Goal: Task Accomplishment & Management: Manage account settings

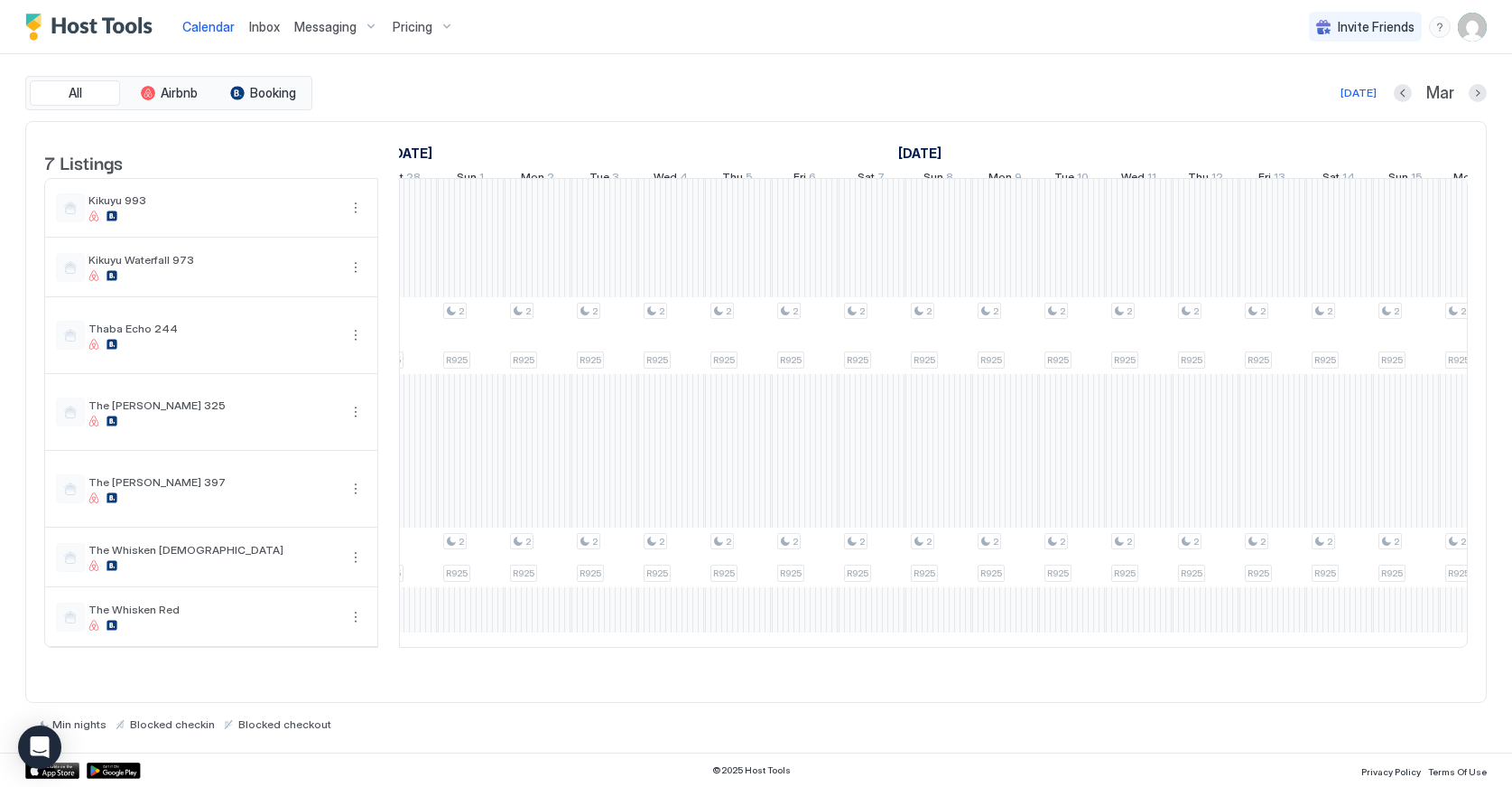
scroll to position [0, 2167]
click at [1476, 21] on img "User profile" at bounding box center [1472, 27] width 29 height 29
click at [1317, 98] on span "Settings" at bounding box center [1310, 100] width 49 height 16
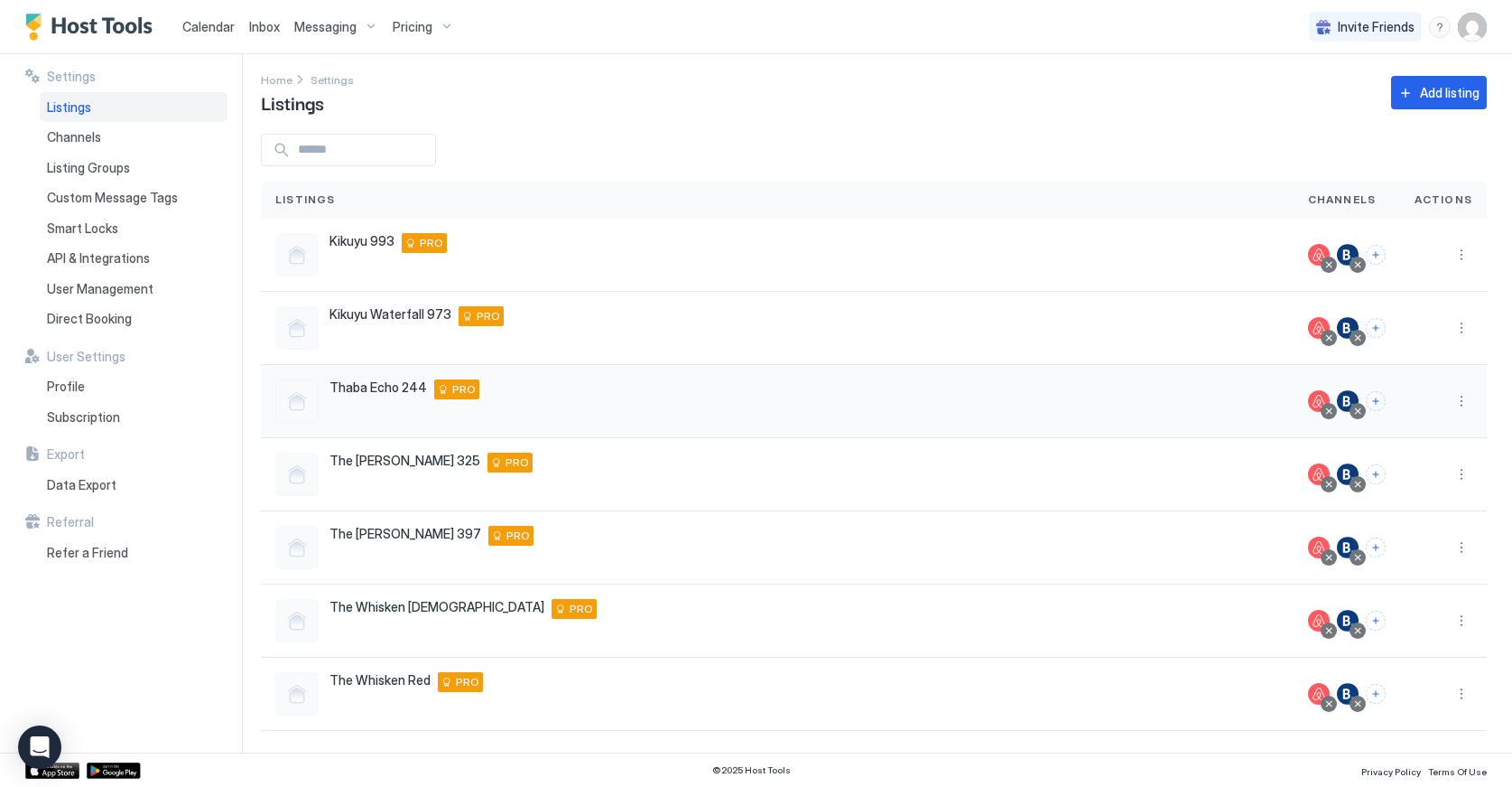
scroll to position [7, 0]
click at [115, 295] on div "User Management" at bounding box center [133, 289] width 188 height 31
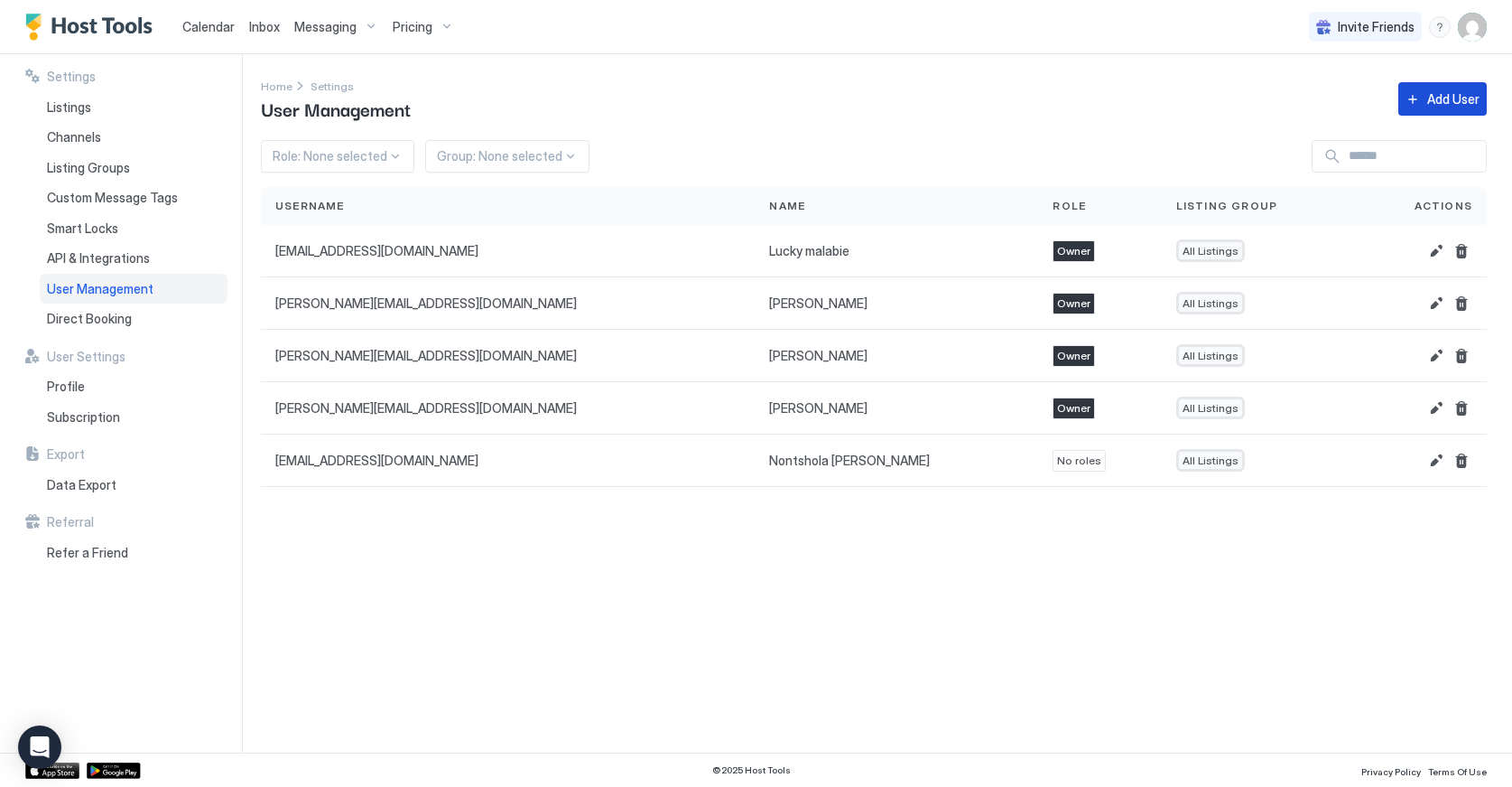
click at [1434, 95] on div "Add User" at bounding box center [1454, 99] width 52 height 19
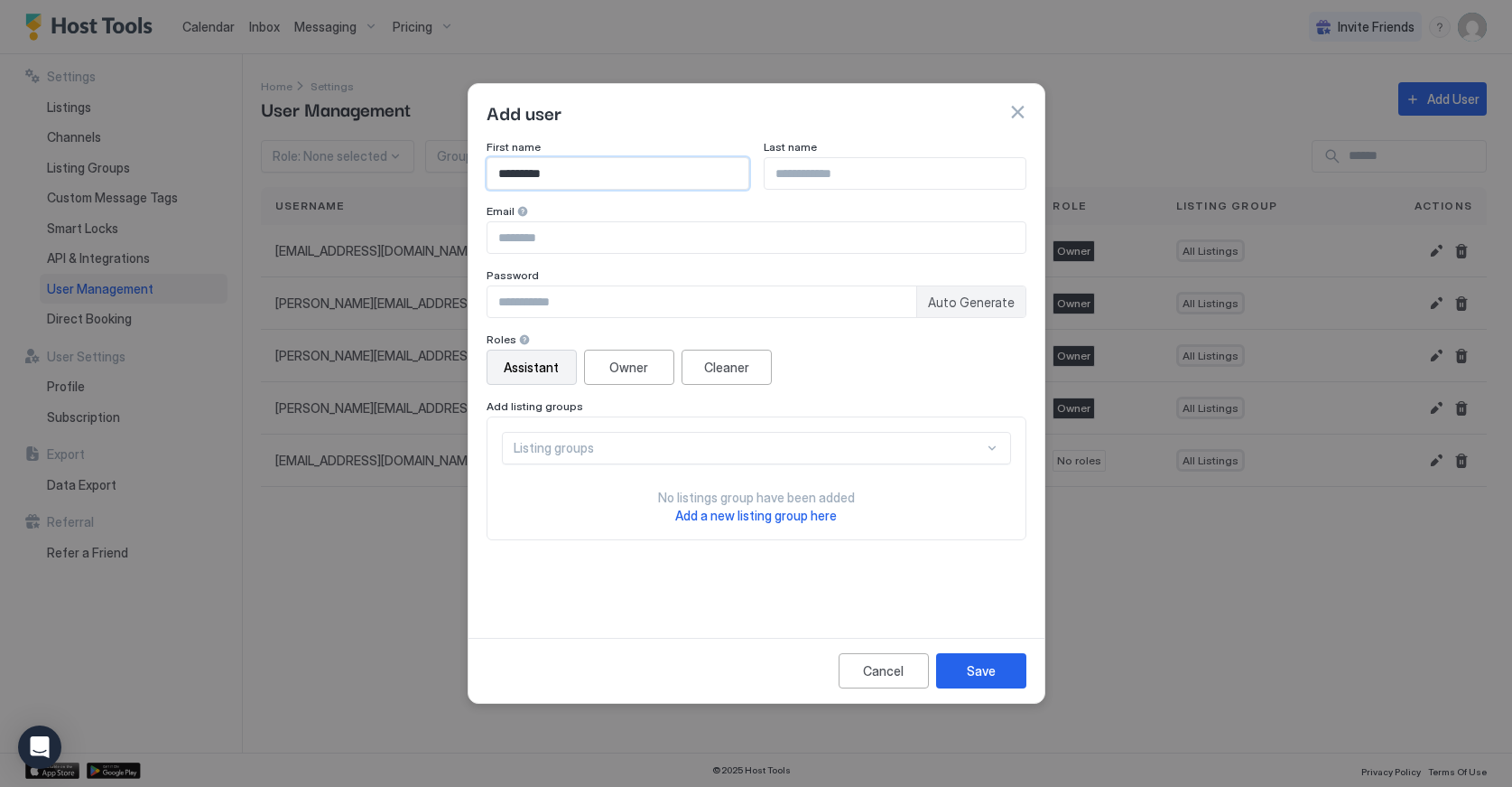
type input "*********"
type input "*"
type input "*******"
type input "**********"
click at [604, 305] on input "Input Field" at bounding box center [702, 301] width 429 height 31
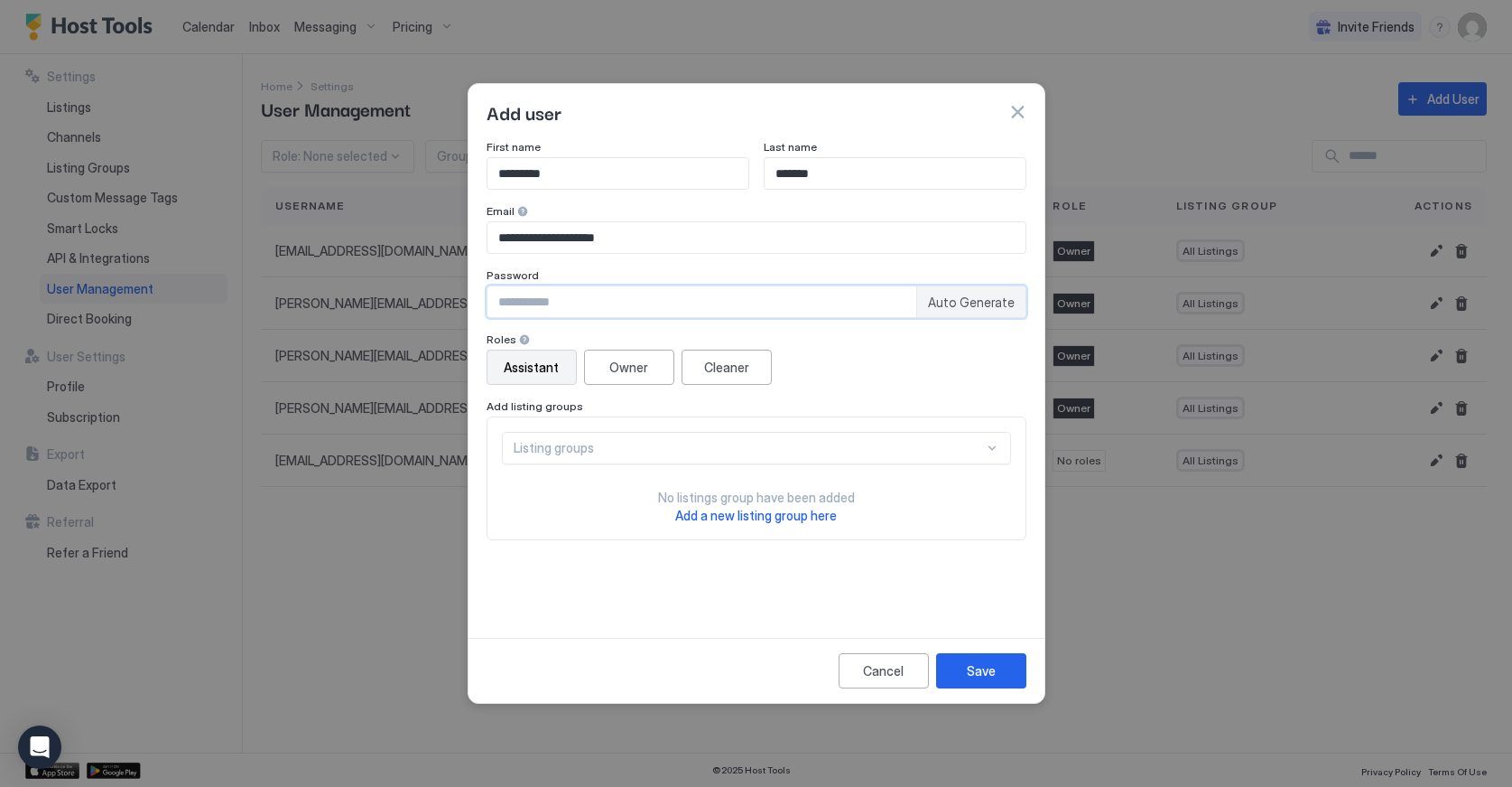
click at [997, 304] on span "Auto Generate" at bounding box center [971, 302] width 87 height 16
type input "********"
click at [583, 311] on input "********" at bounding box center [702, 301] width 429 height 31
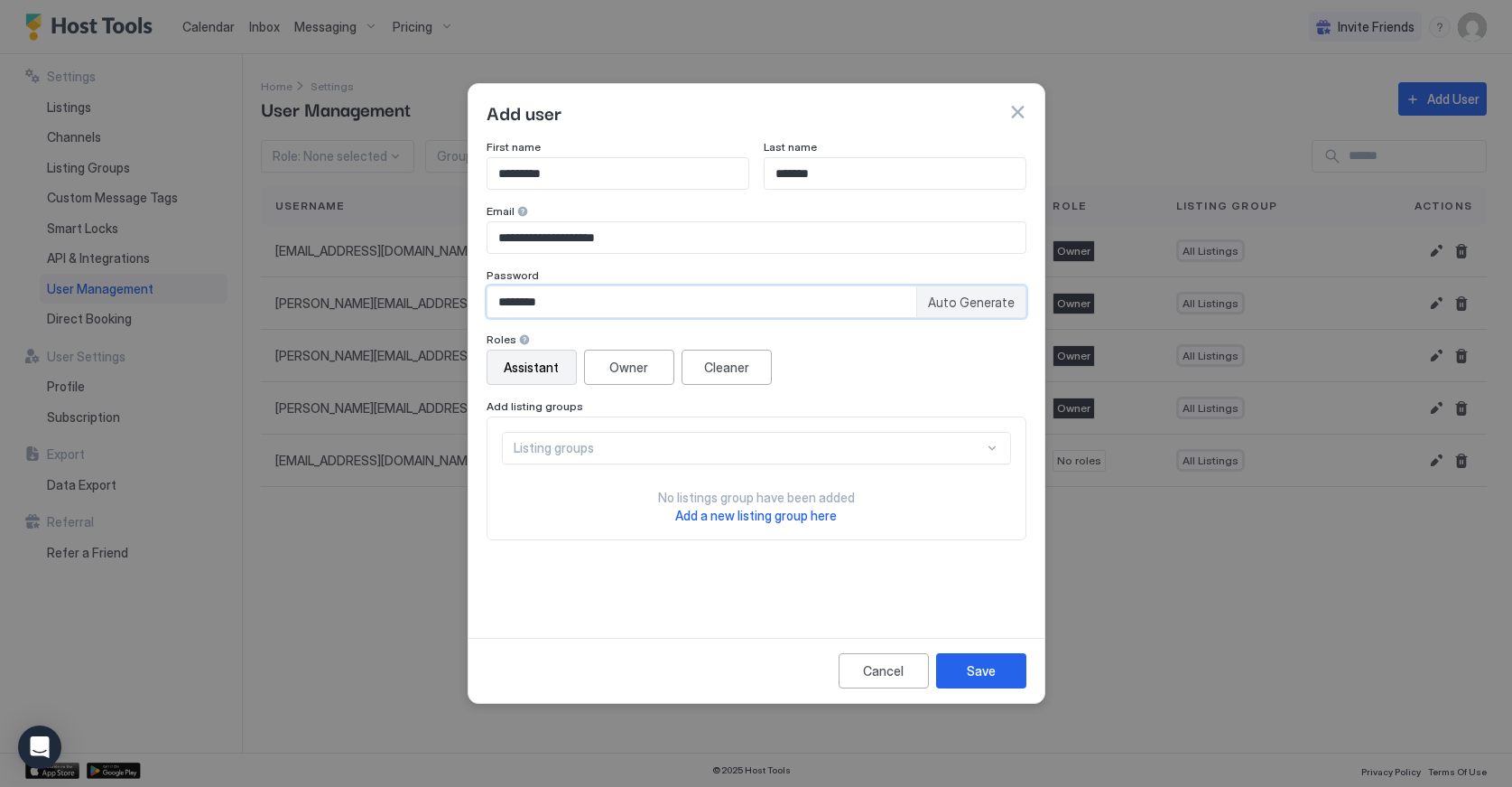
click at [583, 311] on input "********" at bounding box center [702, 301] width 429 height 31
click at [843, 364] on div "Assistant Owner Cleaner" at bounding box center [756, 367] width 540 height 35
click at [605, 363] on button "Owner" at bounding box center [630, 367] width 91 height 35
click at [588, 455] on div "Listing groups" at bounding box center [748, 447] width 470 height 16
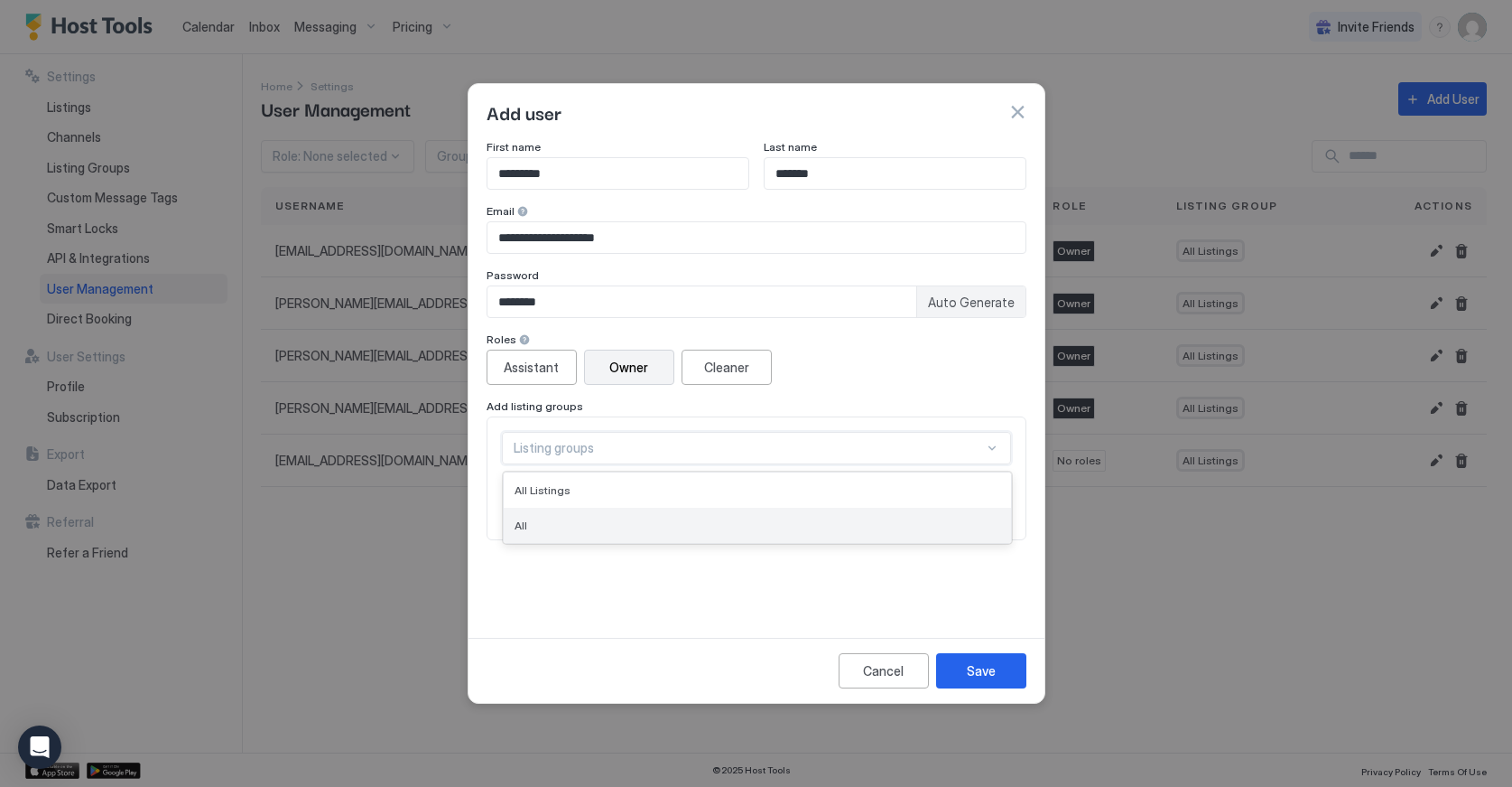
click at [570, 517] on div "All" at bounding box center [758, 525] width 508 height 35
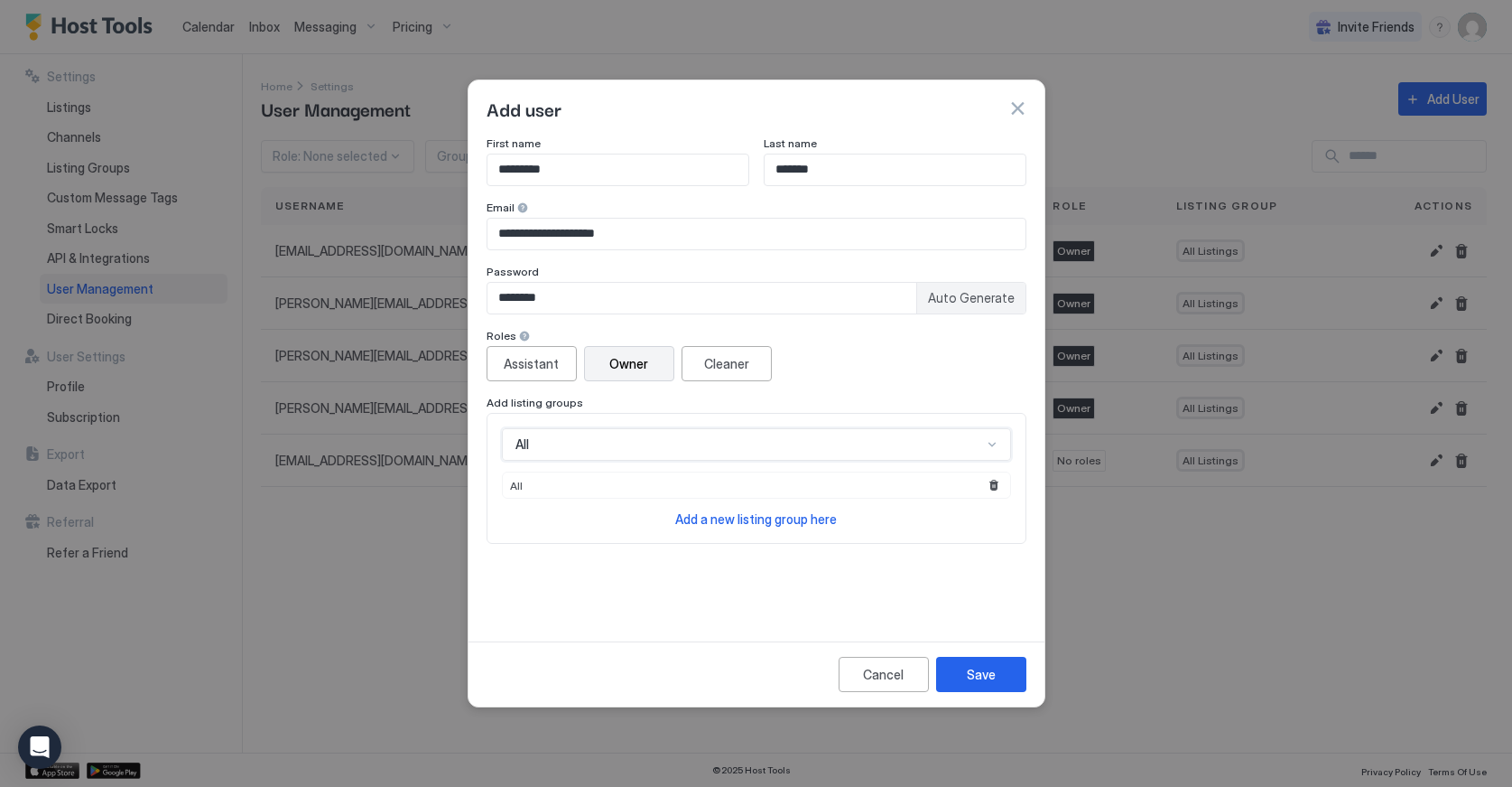
click at [527, 448] on span "All" at bounding box center [522, 444] width 14 height 16
click at [549, 481] on span "All Listings" at bounding box center [543, 487] width 56 height 14
click at [619, 586] on div "**********" at bounding box center [756, 376] width 540 height 480
click at [988, 676] on div "Save" at bounding box center [982, 674] width 29 height 19
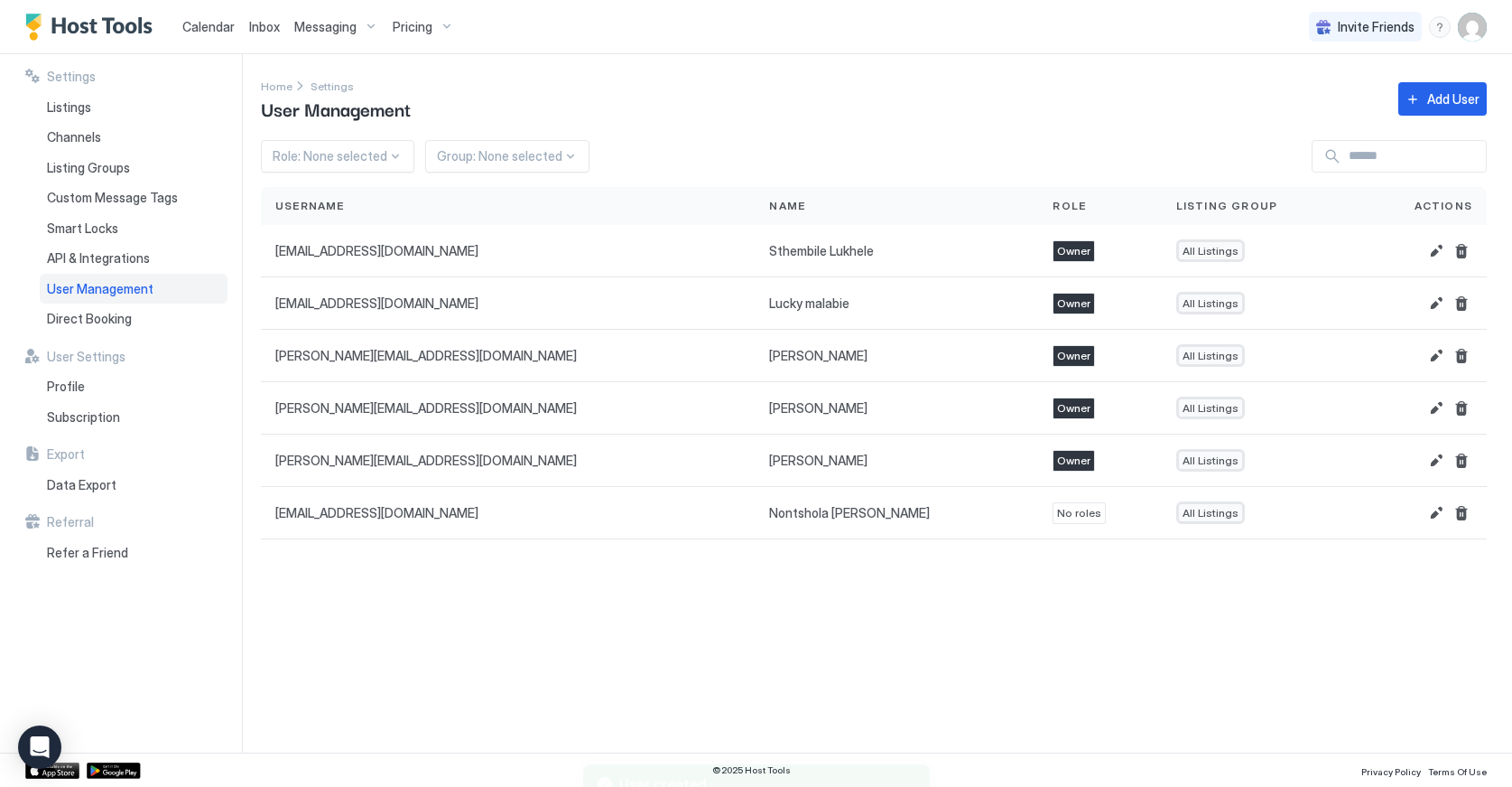
click at [441, 680] on div "Settings Home Settings User Management Add User Role: None selected Group: None…" at bounding box center [886, 403] width 1251 height 698
click at [68, 319] on span "Direct Booking" at bounding box center [90, 319] width 85 height 16
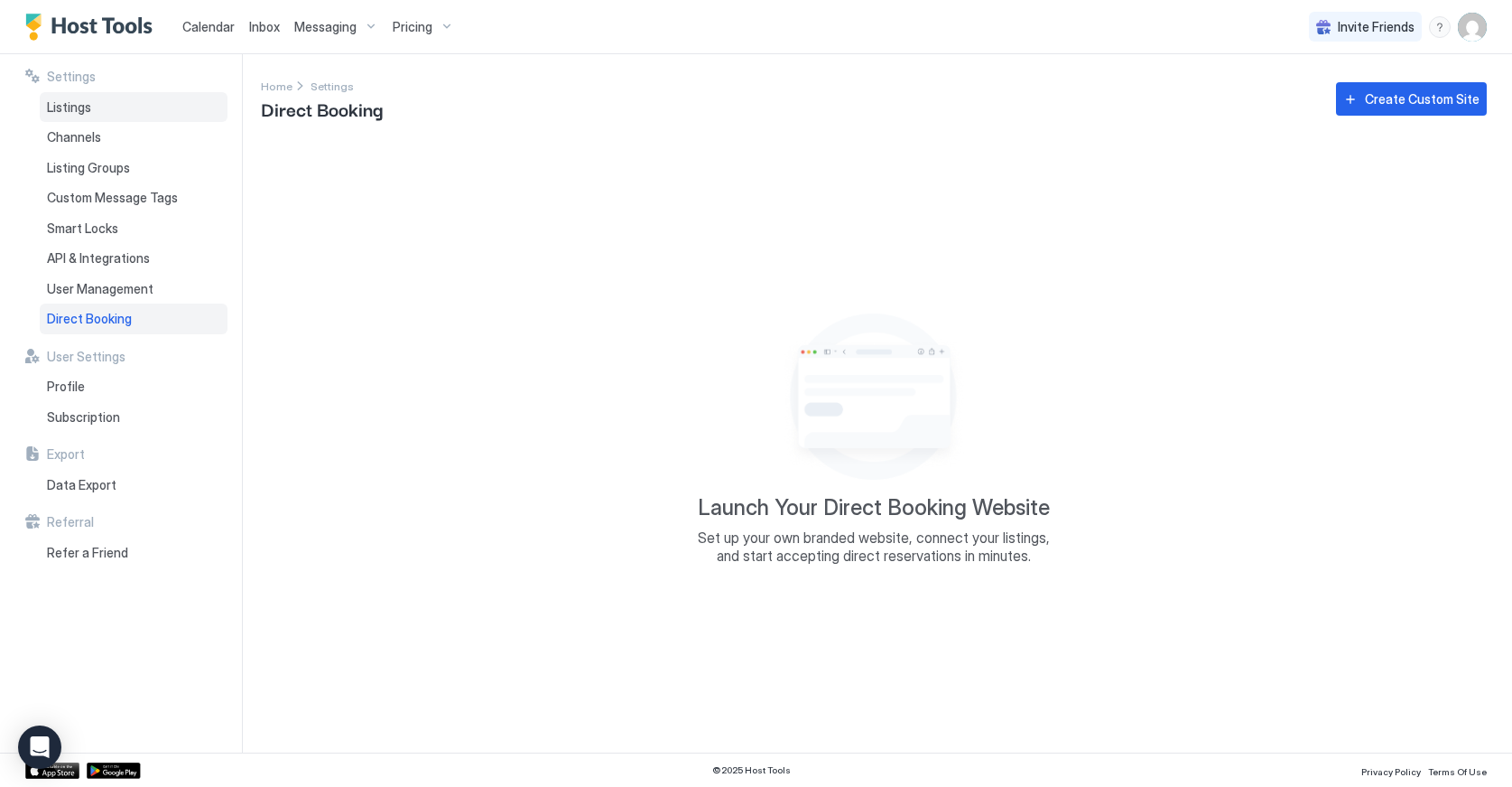
click at [55, 102] on span "Listings" at bounding box center [70, 107] width 44 height 16
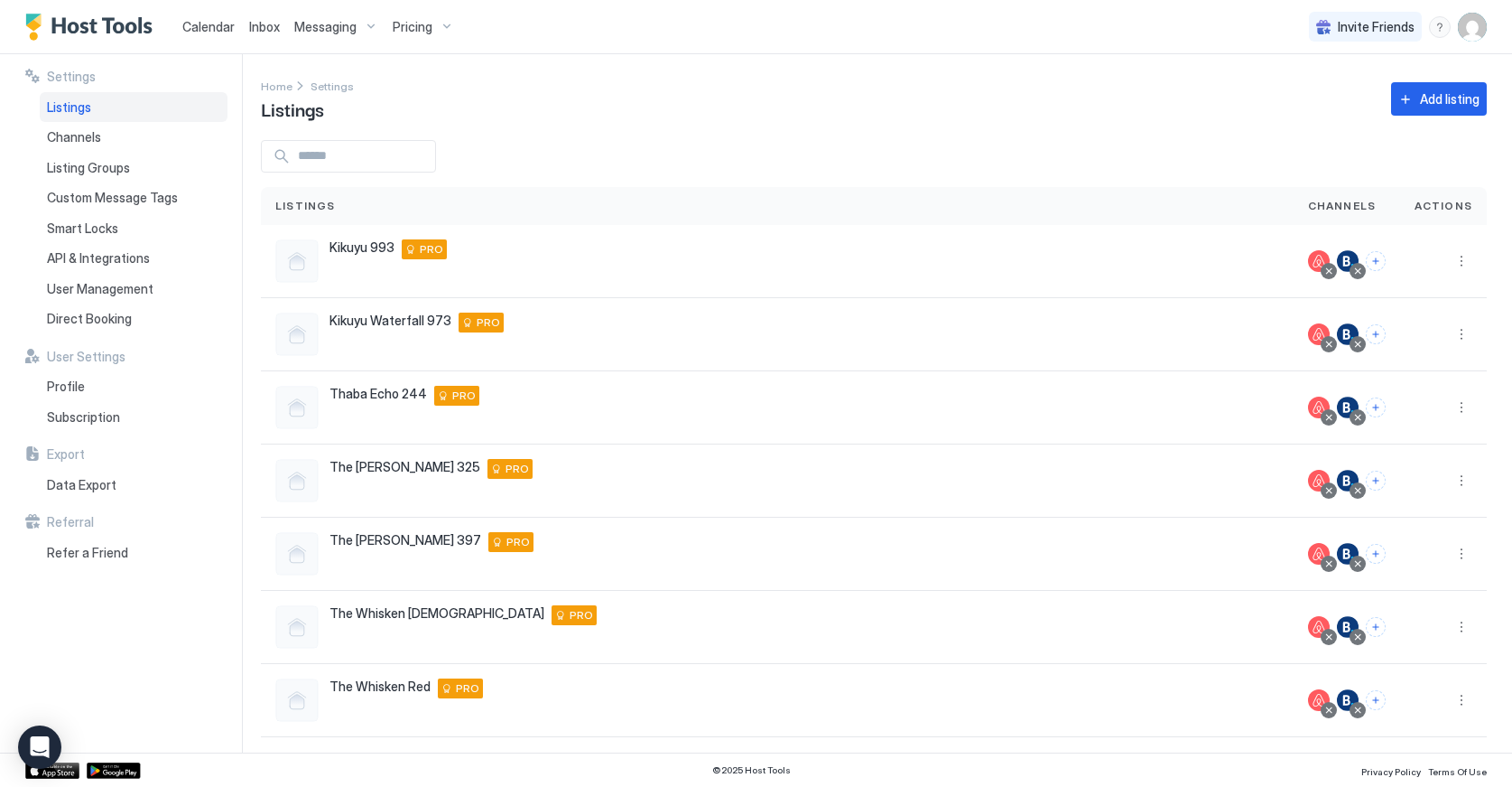
click at [222, 26] on span "Calendar" at bounding box center [209, 27] width 52 height 15
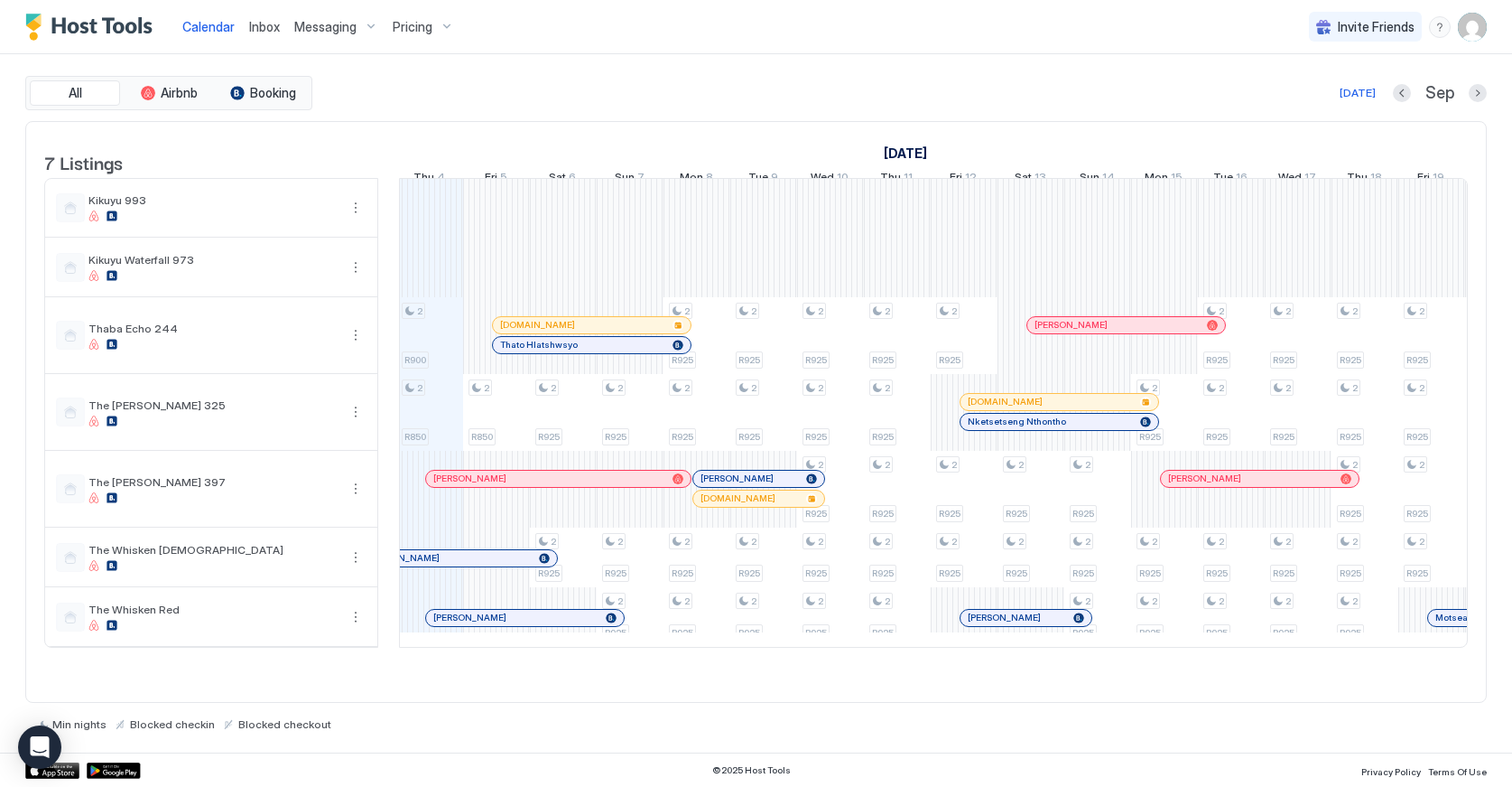
click at [542, 144] on div "[DATE]" at bounding box center [1197, 153] width 2004 height 26
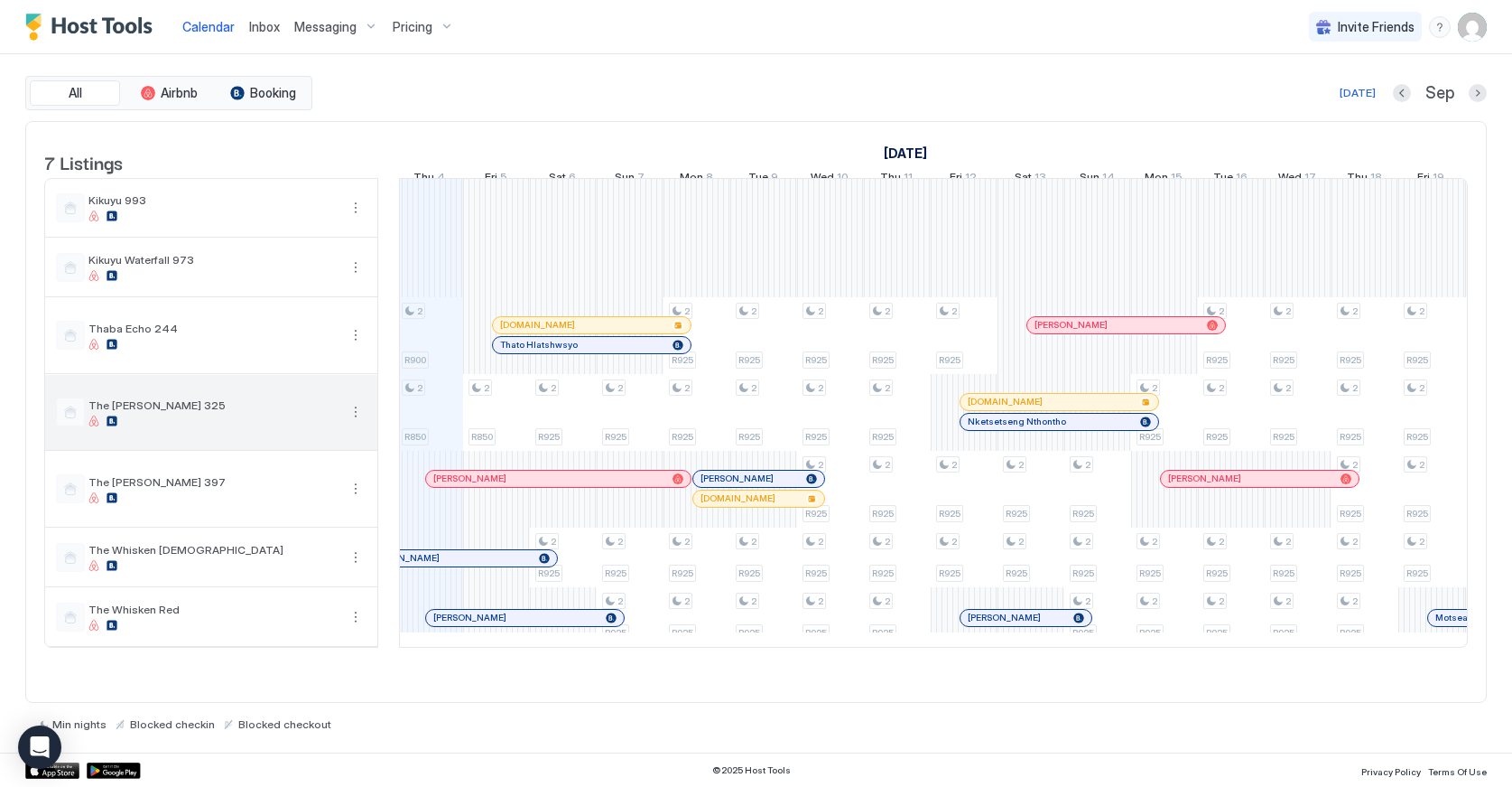
click at [354, 423] on button "More options" at bounding box center [355, 411] width 21 height 21
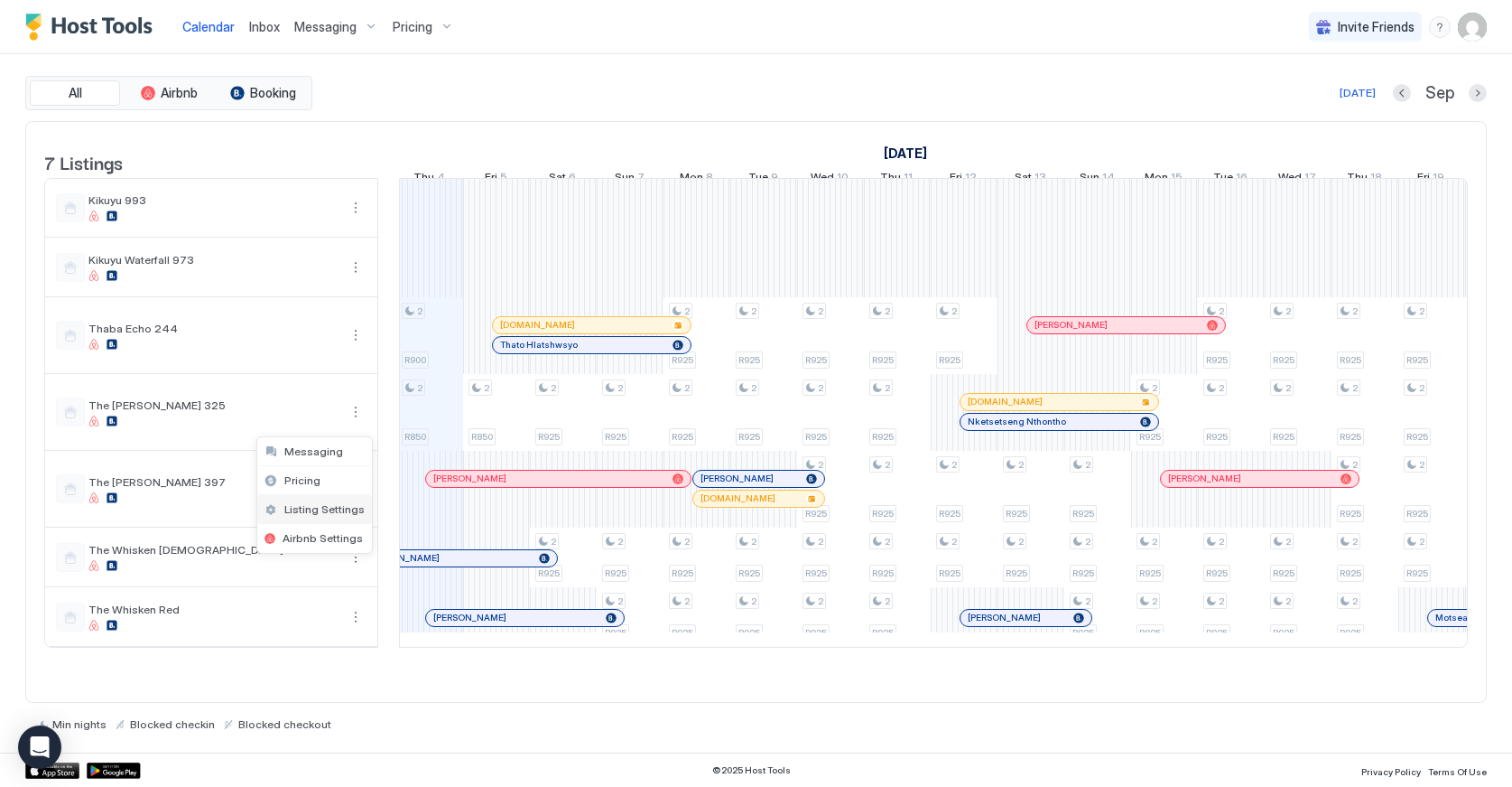
click at [322, 511] on span "Listing Settings" at bounding box center [324, 509] width 80 height 14
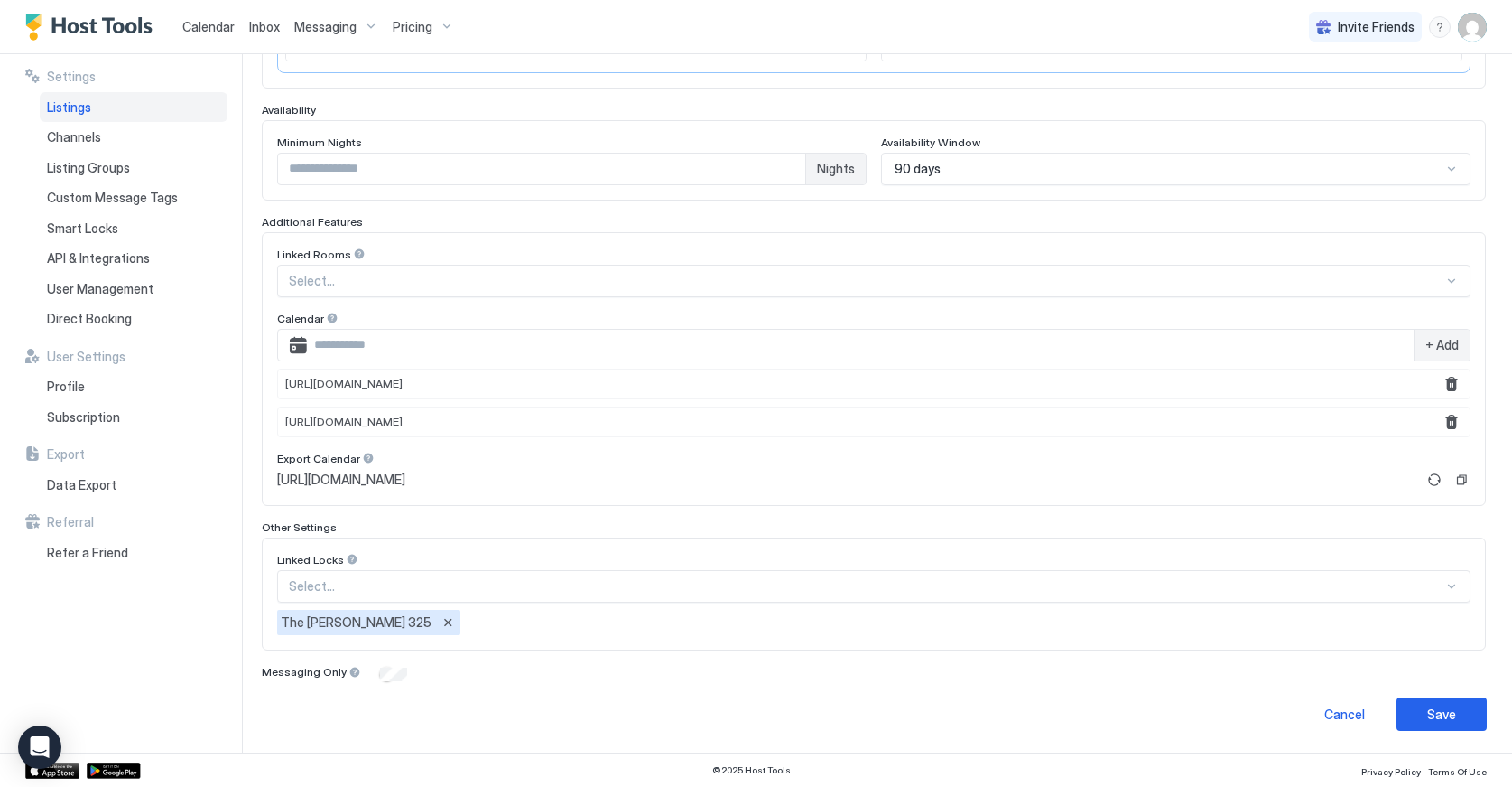
scroll to position [441, 0]
click at [88, 119] on div "Listings" at bounding box center [133, 107] width 188 height 31
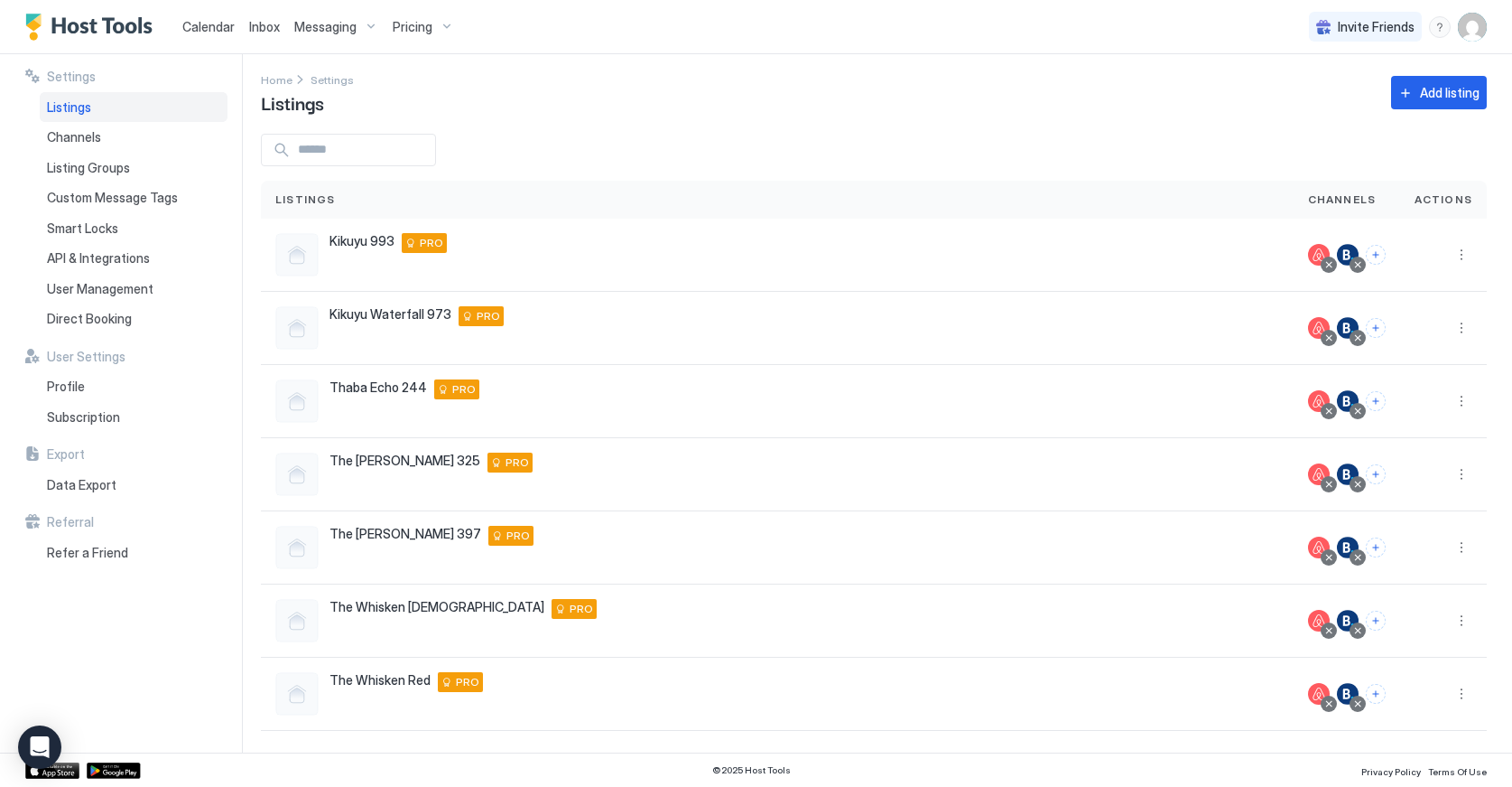
scroll to position [7, 0]
click at [76, 137] on span "Channels" at bounding box center [74, 137] width 54 height 16
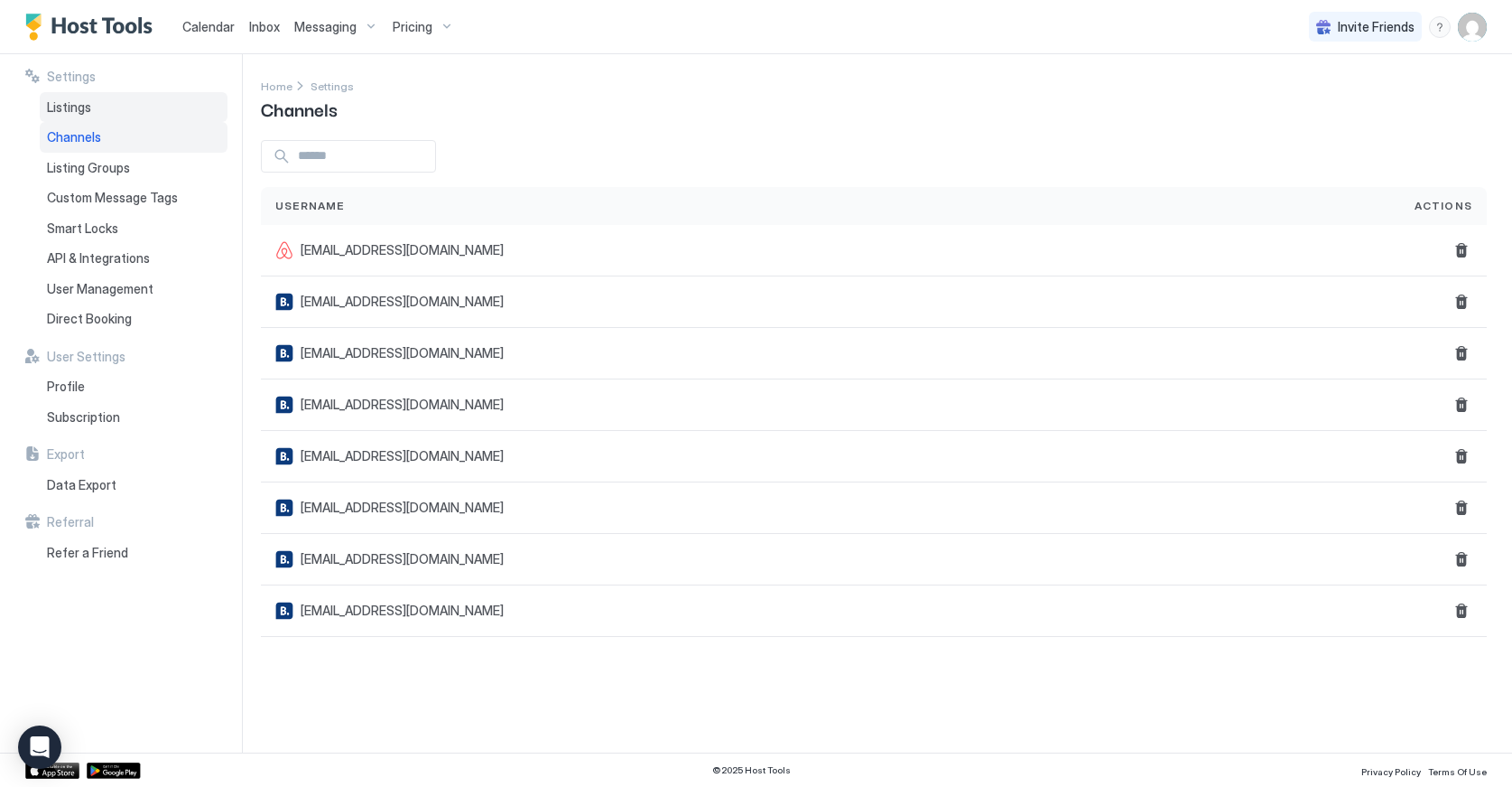
click at [81, 114] on div "Listings" at bounding box center [133, 107] width 188 height 31
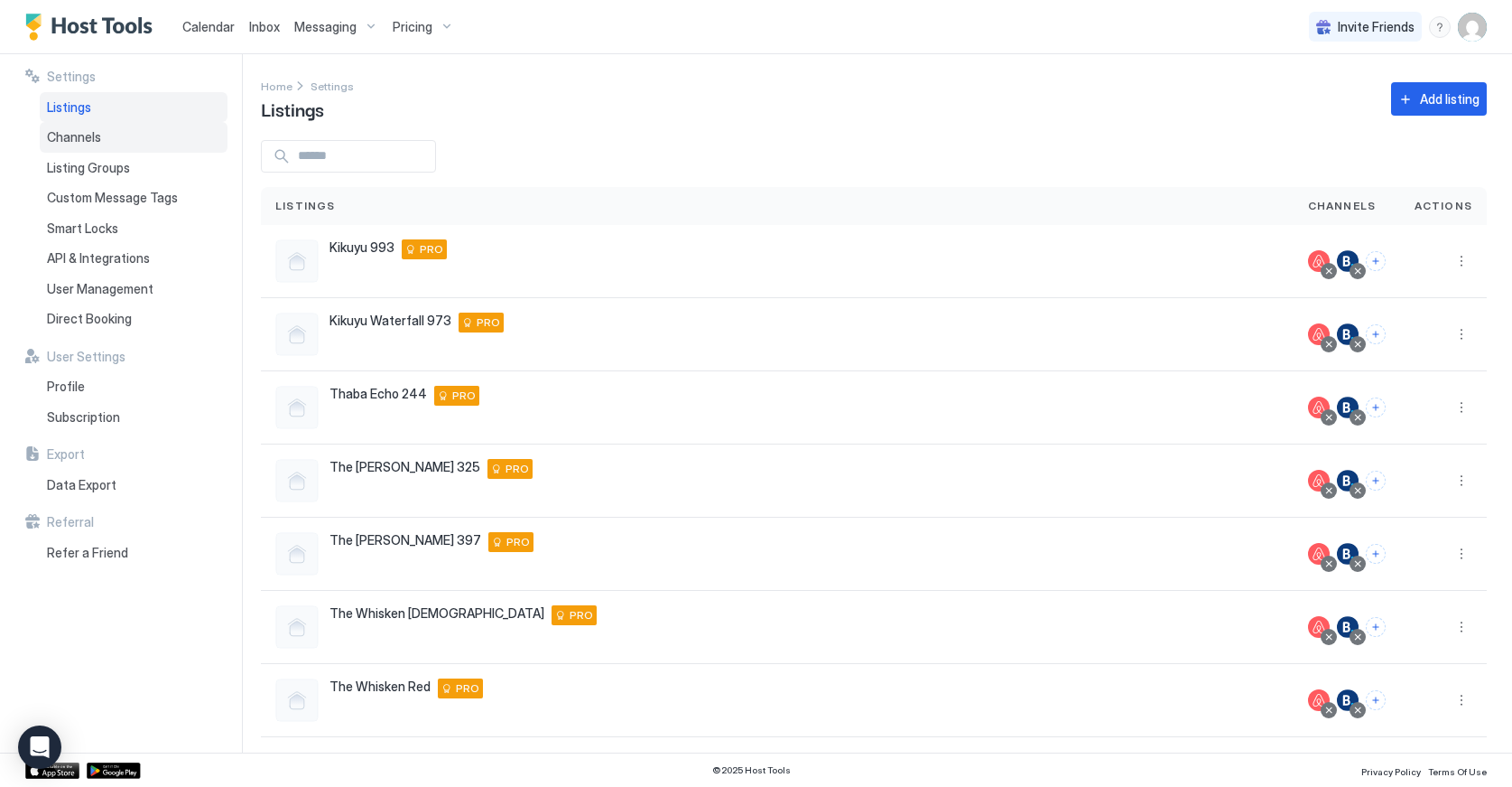
click at [108, 140] on div "Channels" at bounding box center [133, 137] width 188 height 31
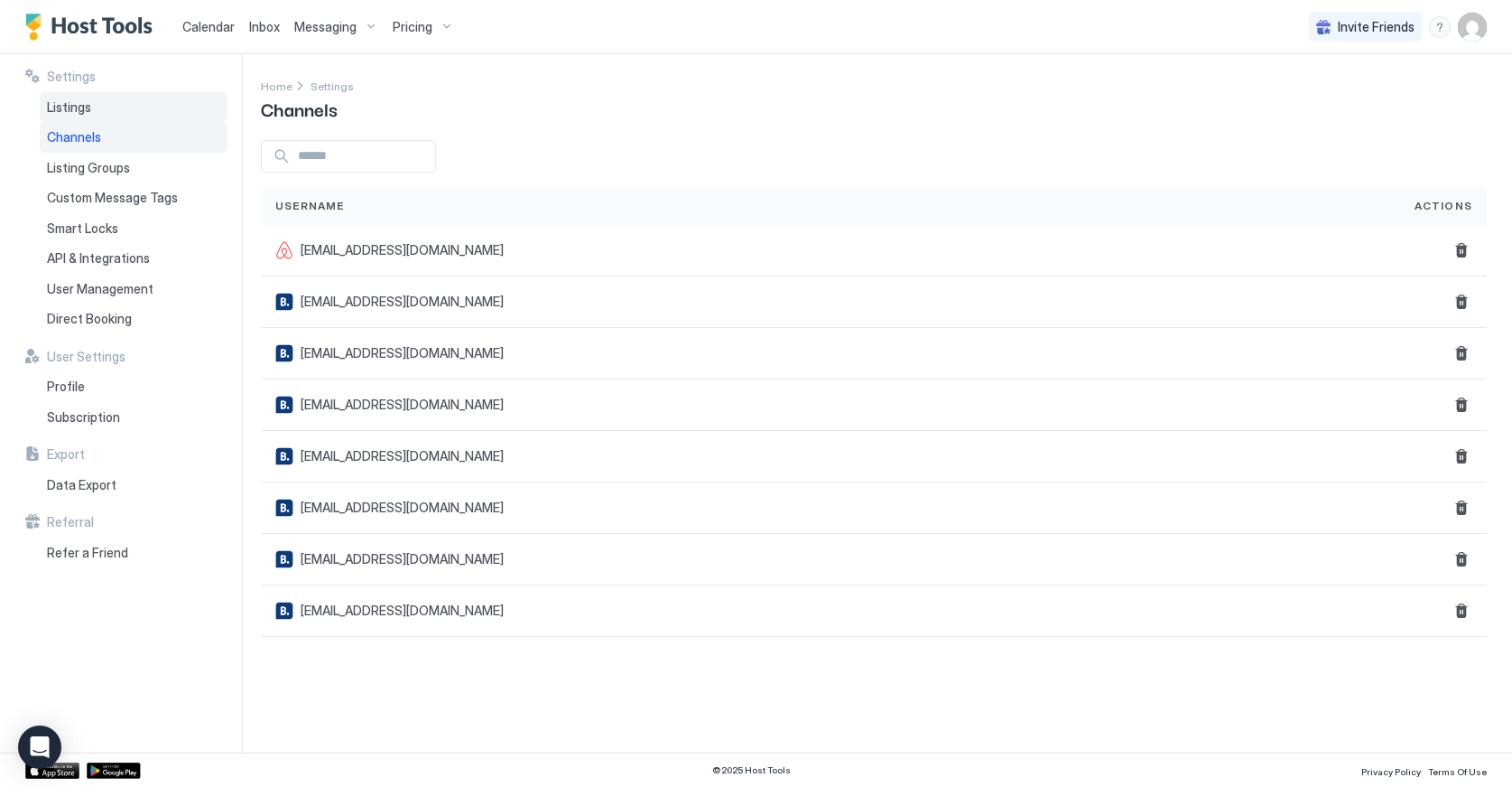
click at [75, 110] on span "Listings" at bounding box center [70, 107] width 44 height 16
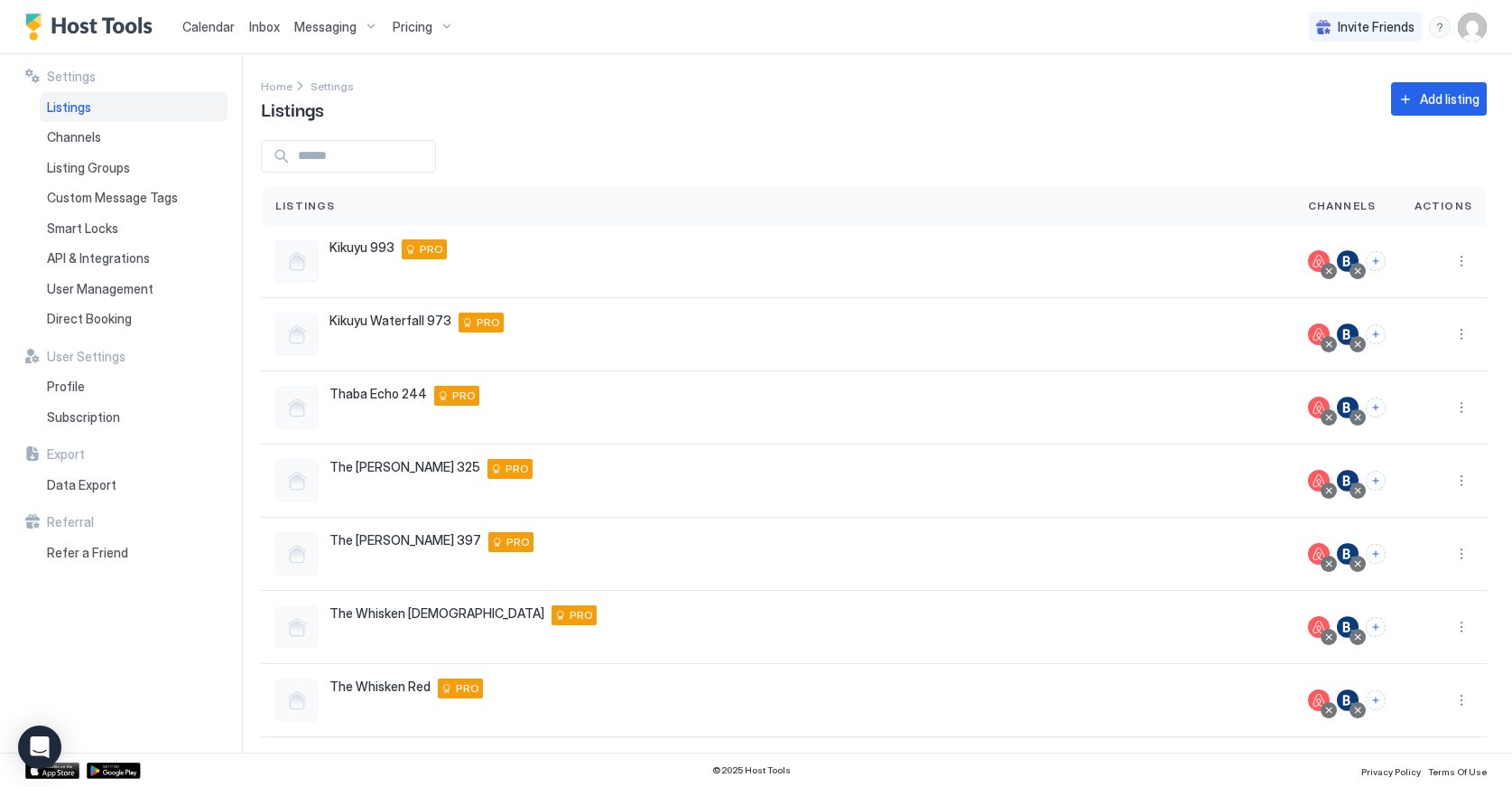
click at [220, 28] on span "Calendar" at bounding box center [209, 27] width 52 height 15
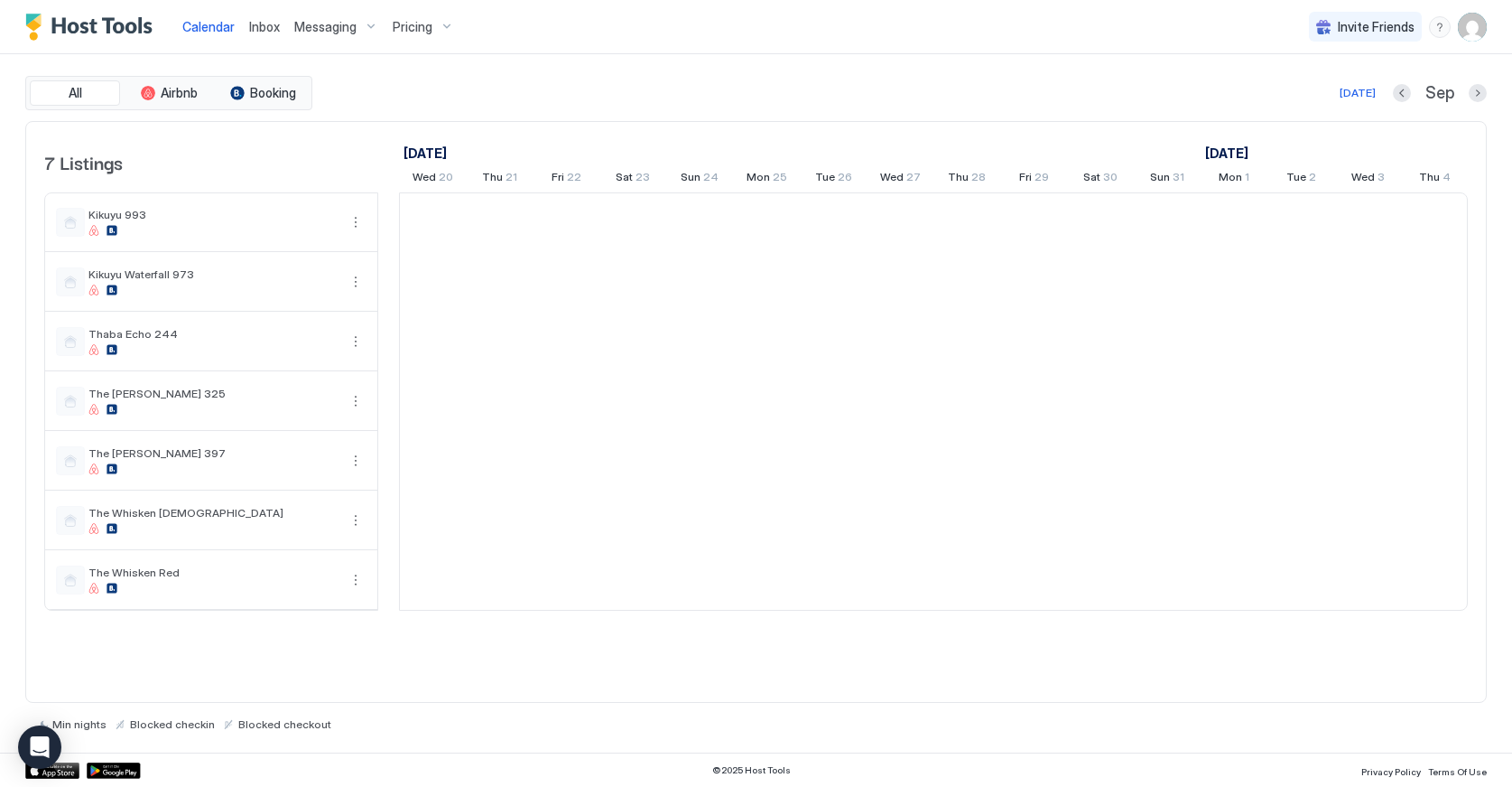
scroll to position [0, 1003]
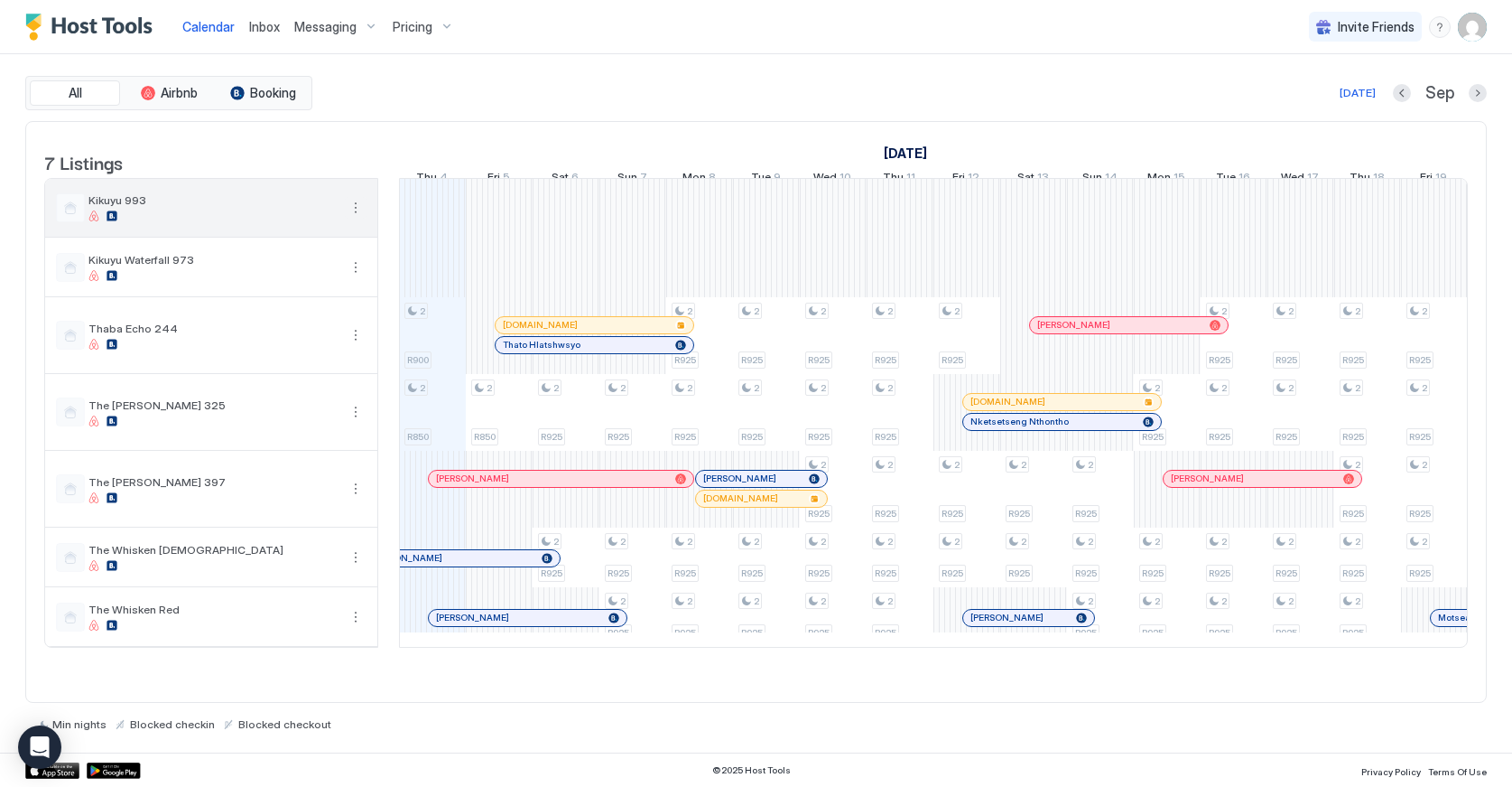
click at [358, 218] on button "More options" at bounding box center [355, 208] width 21 height 21
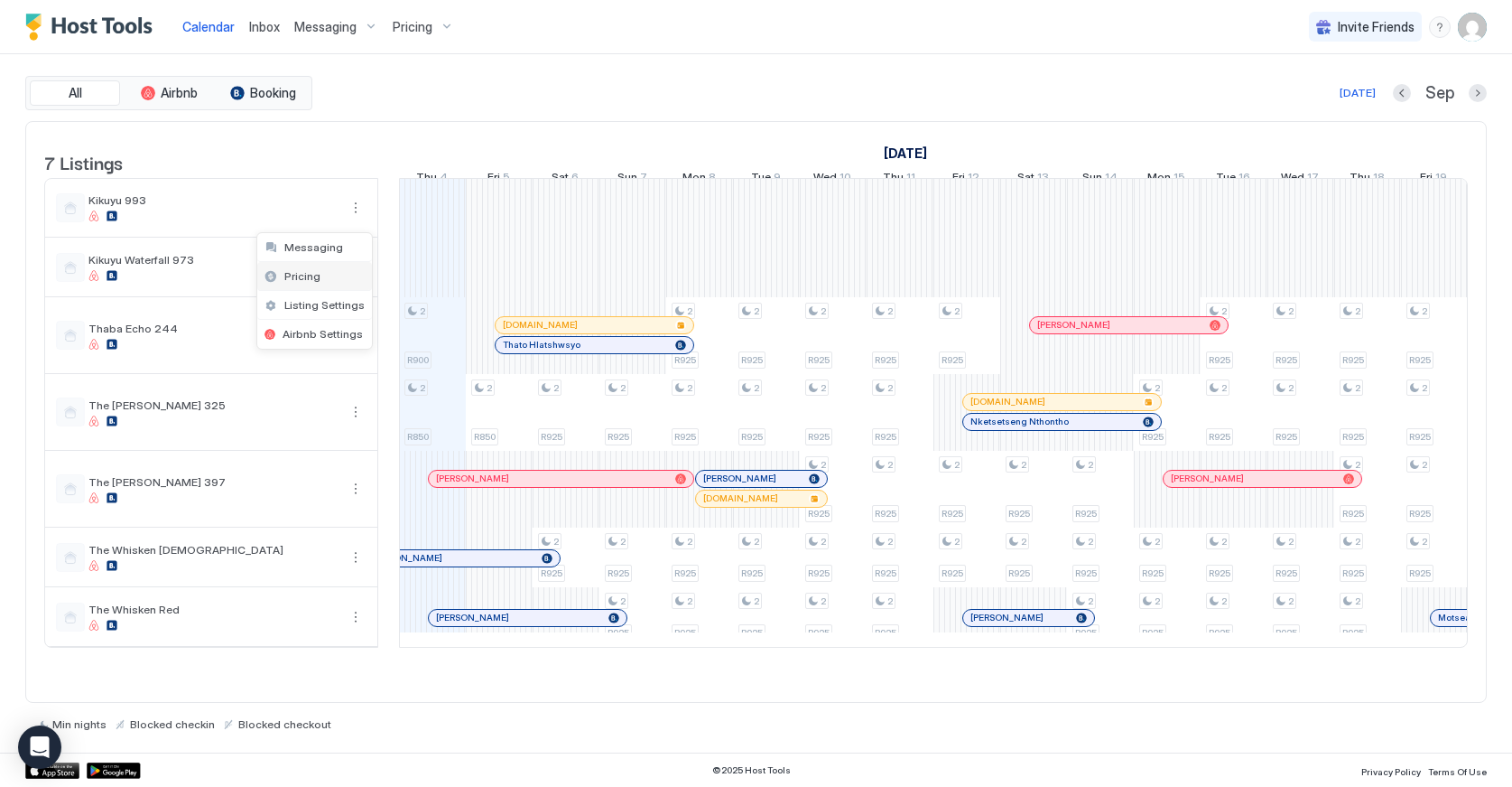
click at [308, 280] on span "Pricing" at bounding box center [302, 276] width 36 height 14
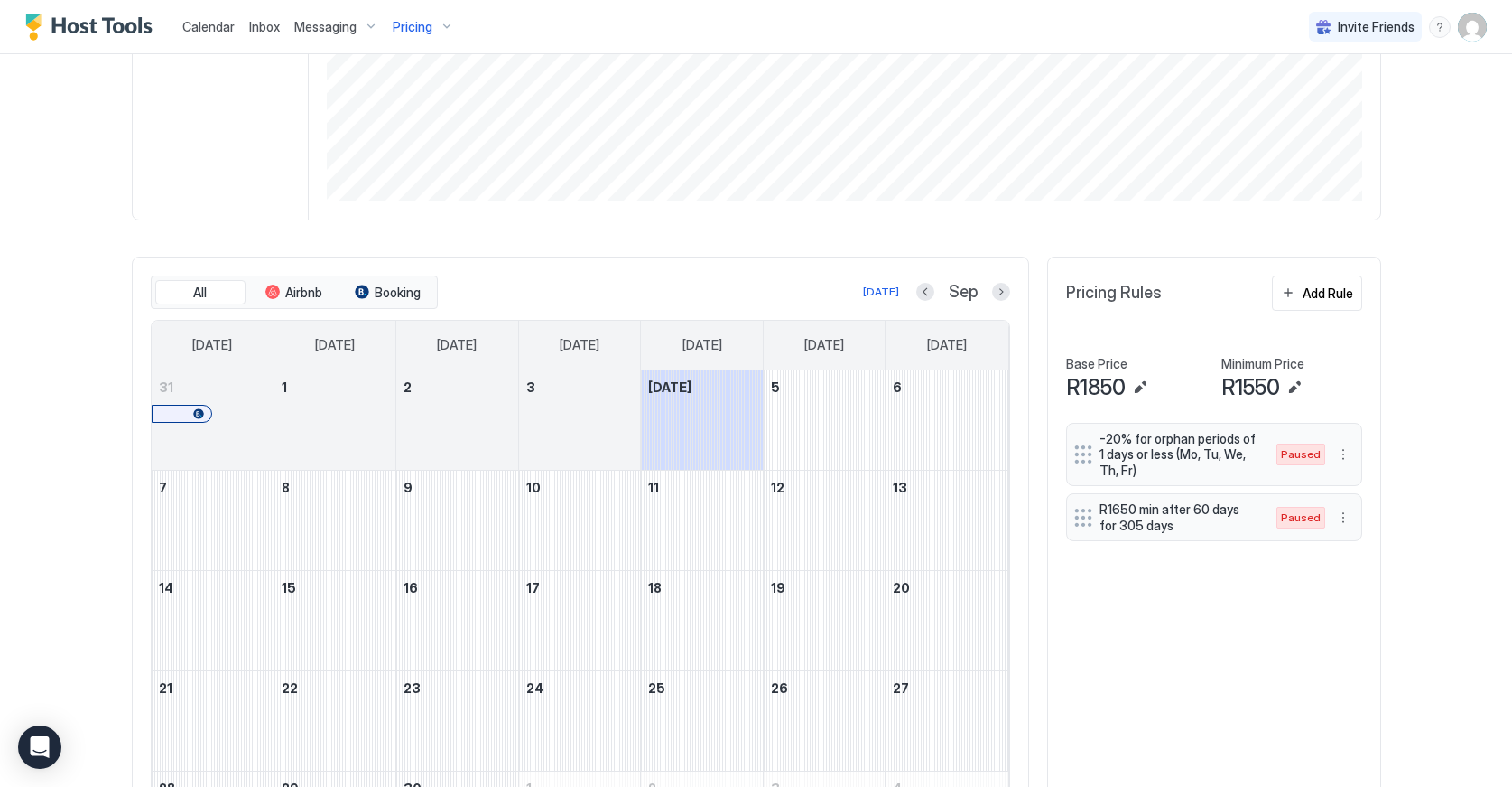
scroll to position [379, 0]
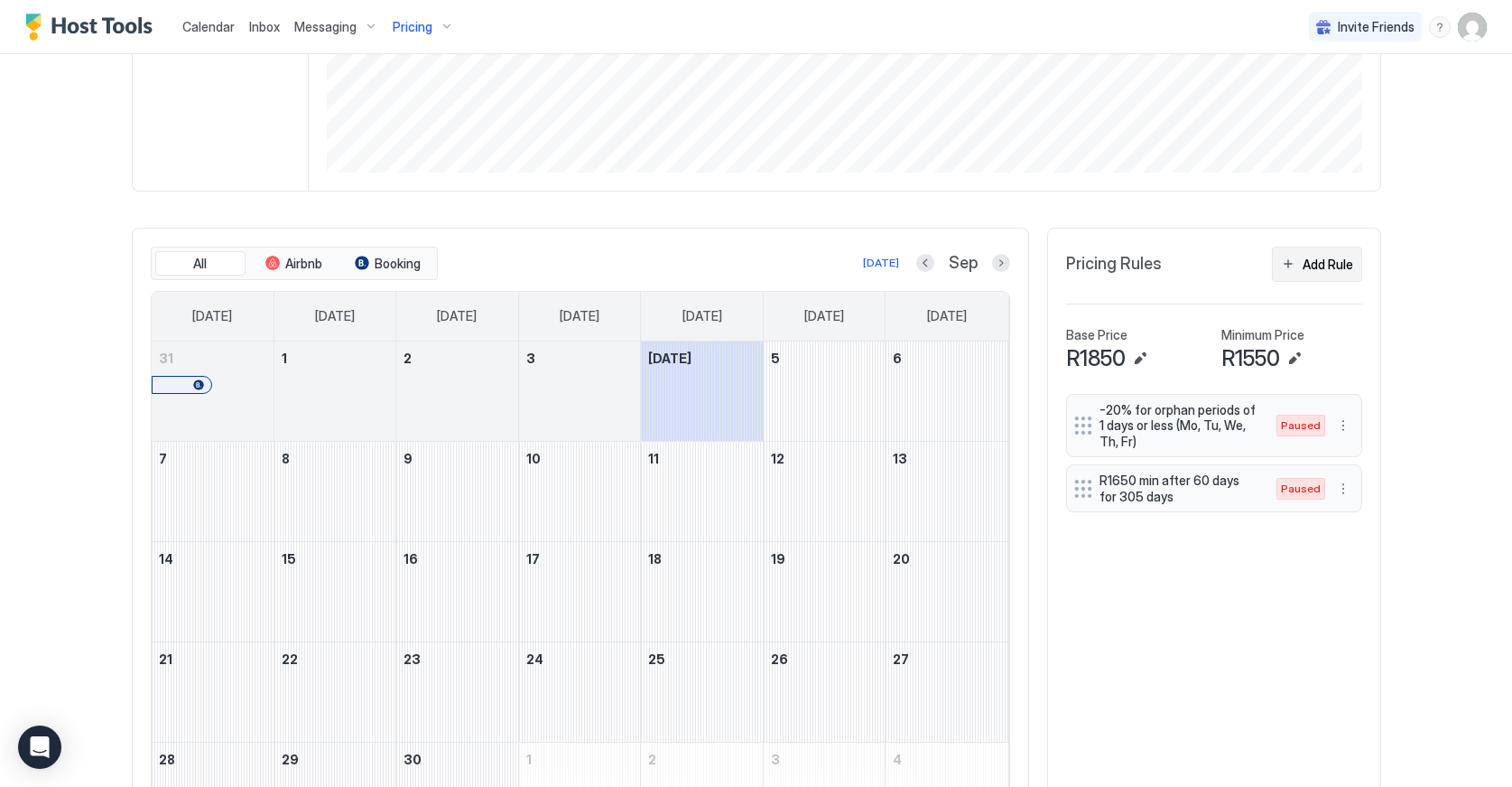
click at [1348, 271] on div "Add Rule" at bounding box center [1328, 265] width 50 height 19
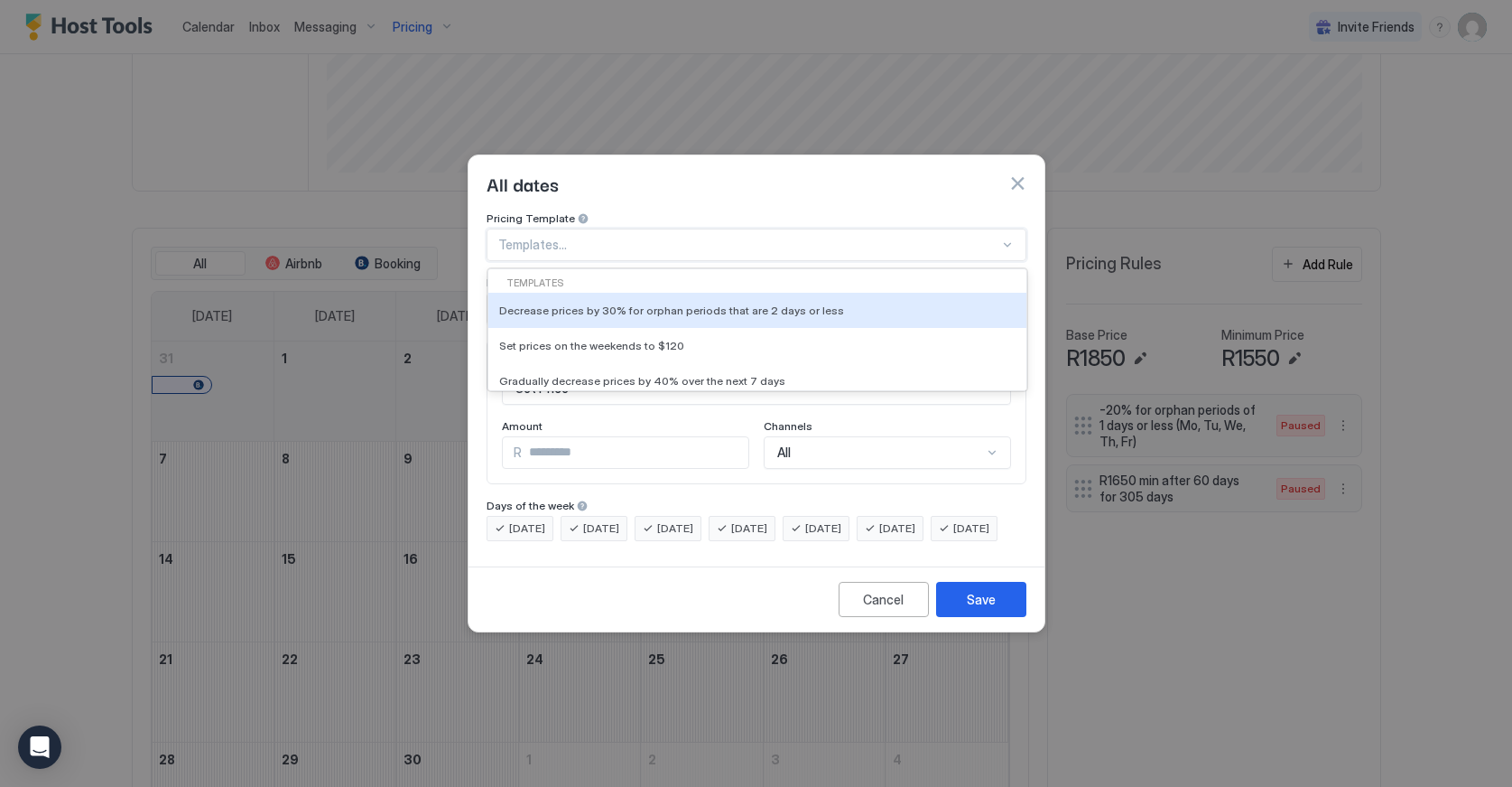
click at [558, 237] on div "Templates..." at bounding box center [748, 244] width 501 height 16
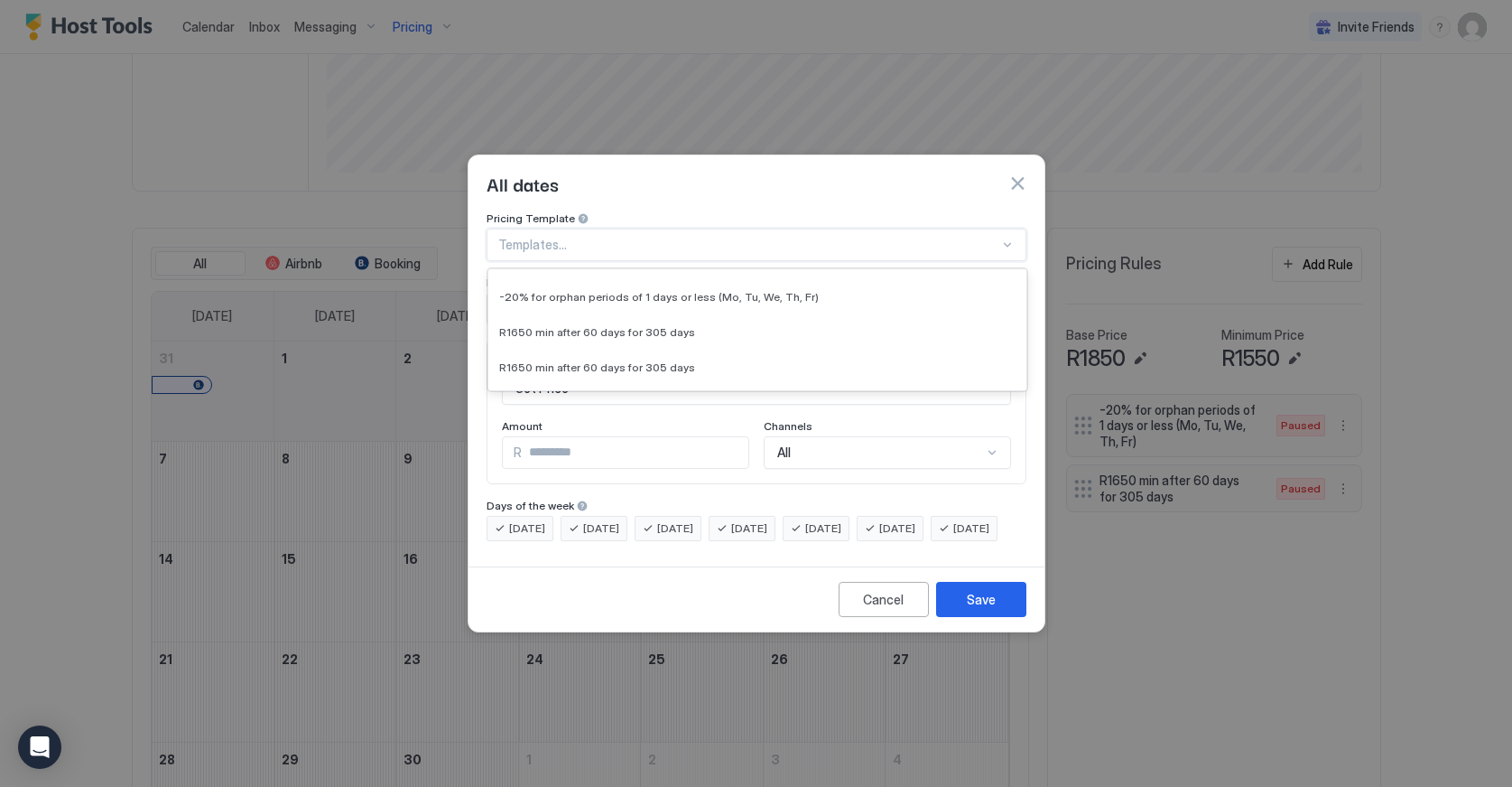
scroll to position [538, 0]
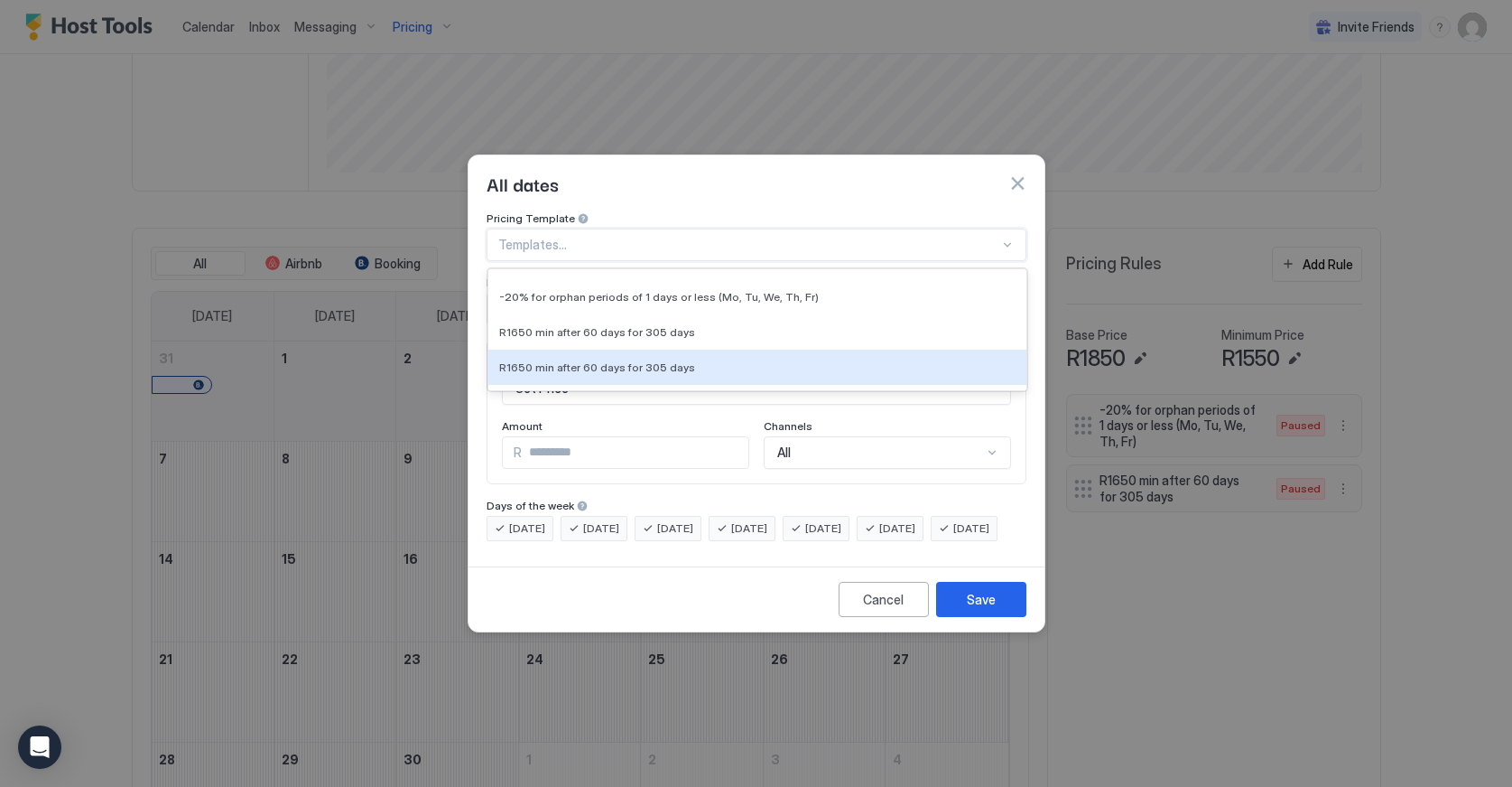
click at [620, 632] on div "Cancel Save" at bounding box center [756, 598] width 576 height 65
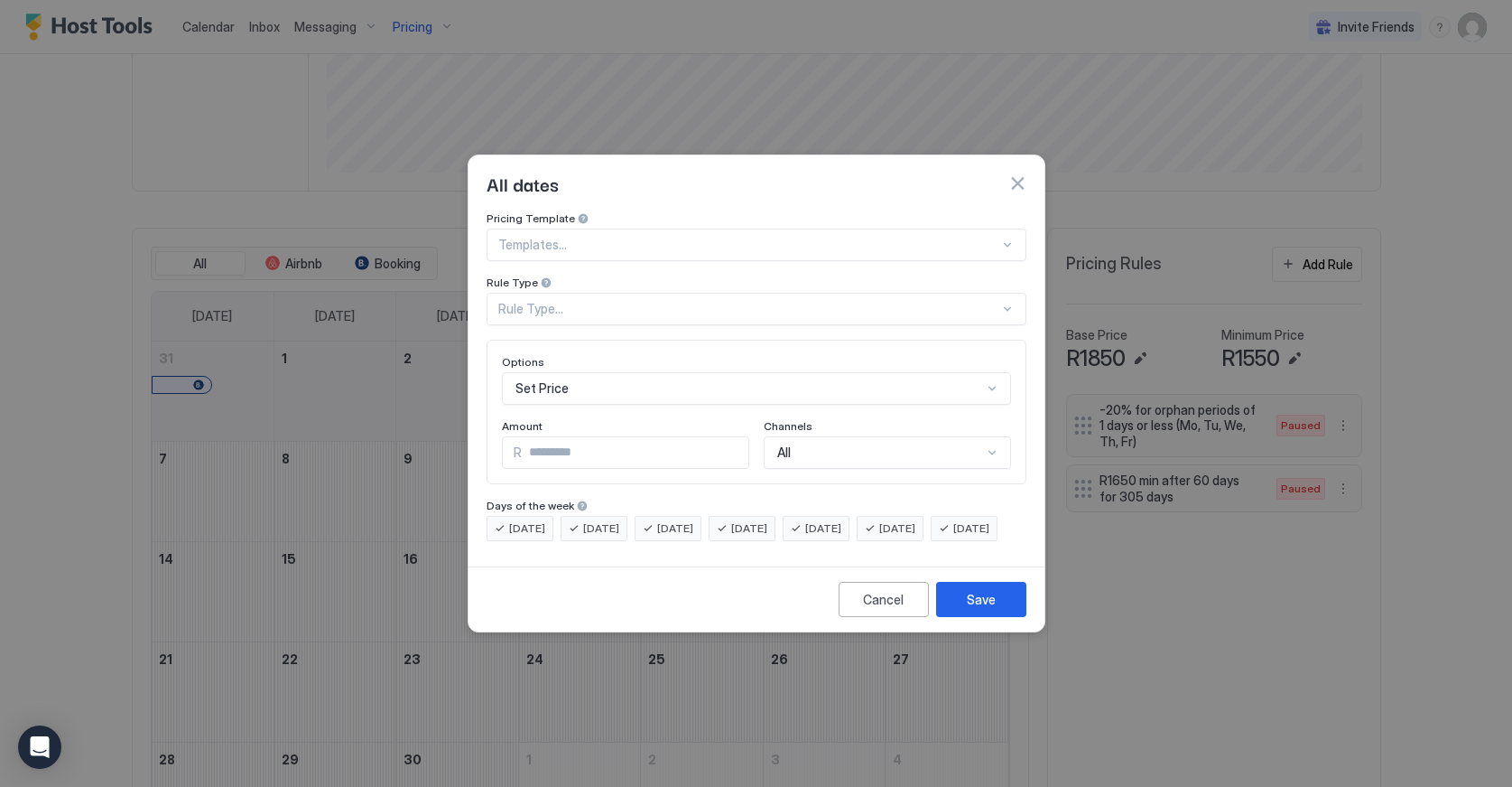
click at [1021, 174] on button "button" at bounding box center [1018, 183] width 18 height 18
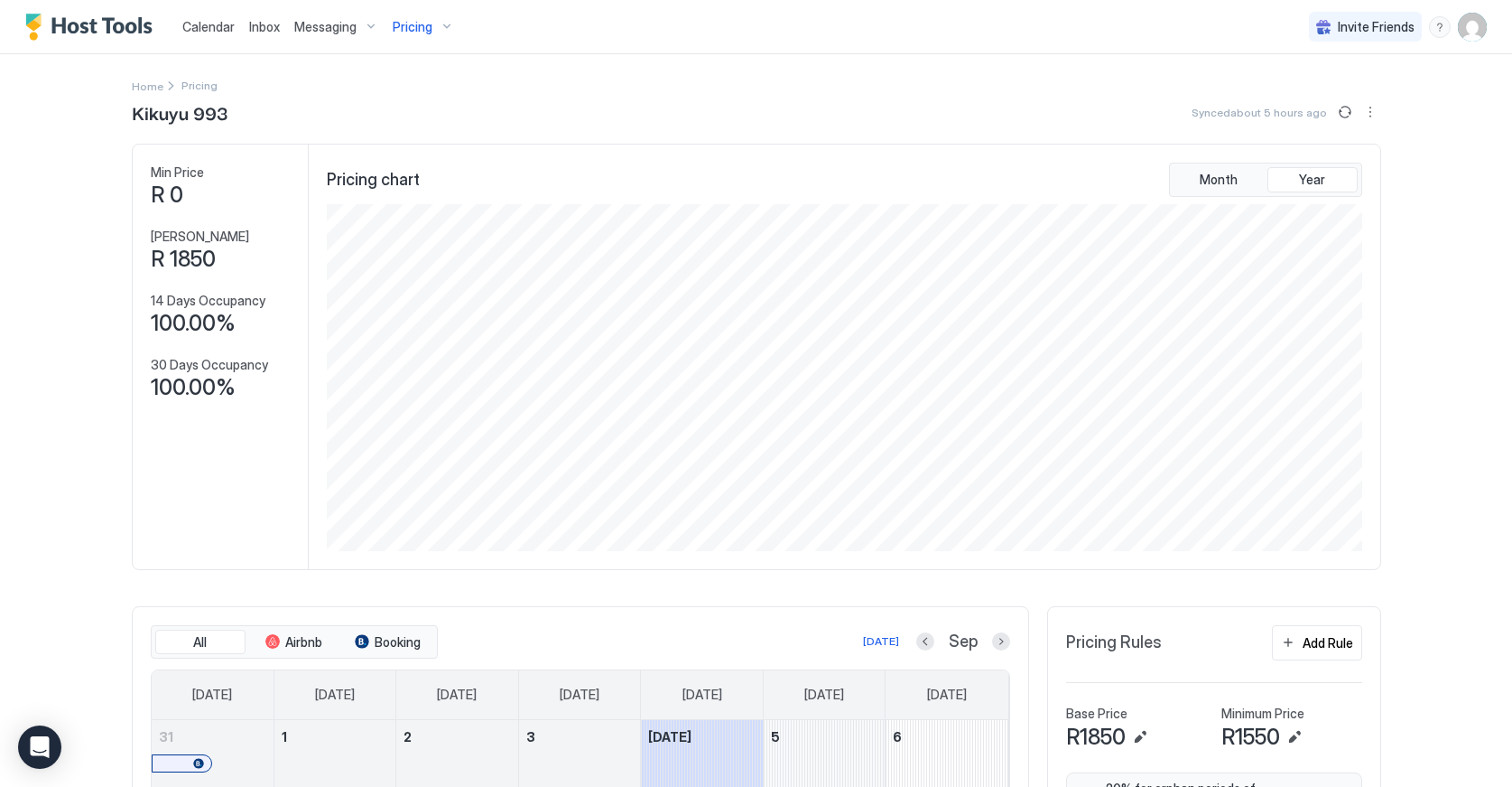
scroll to position [0, 0]
click at [343, 30] on span "Messaging" at bounding box center [325, 27] width 63 height 16
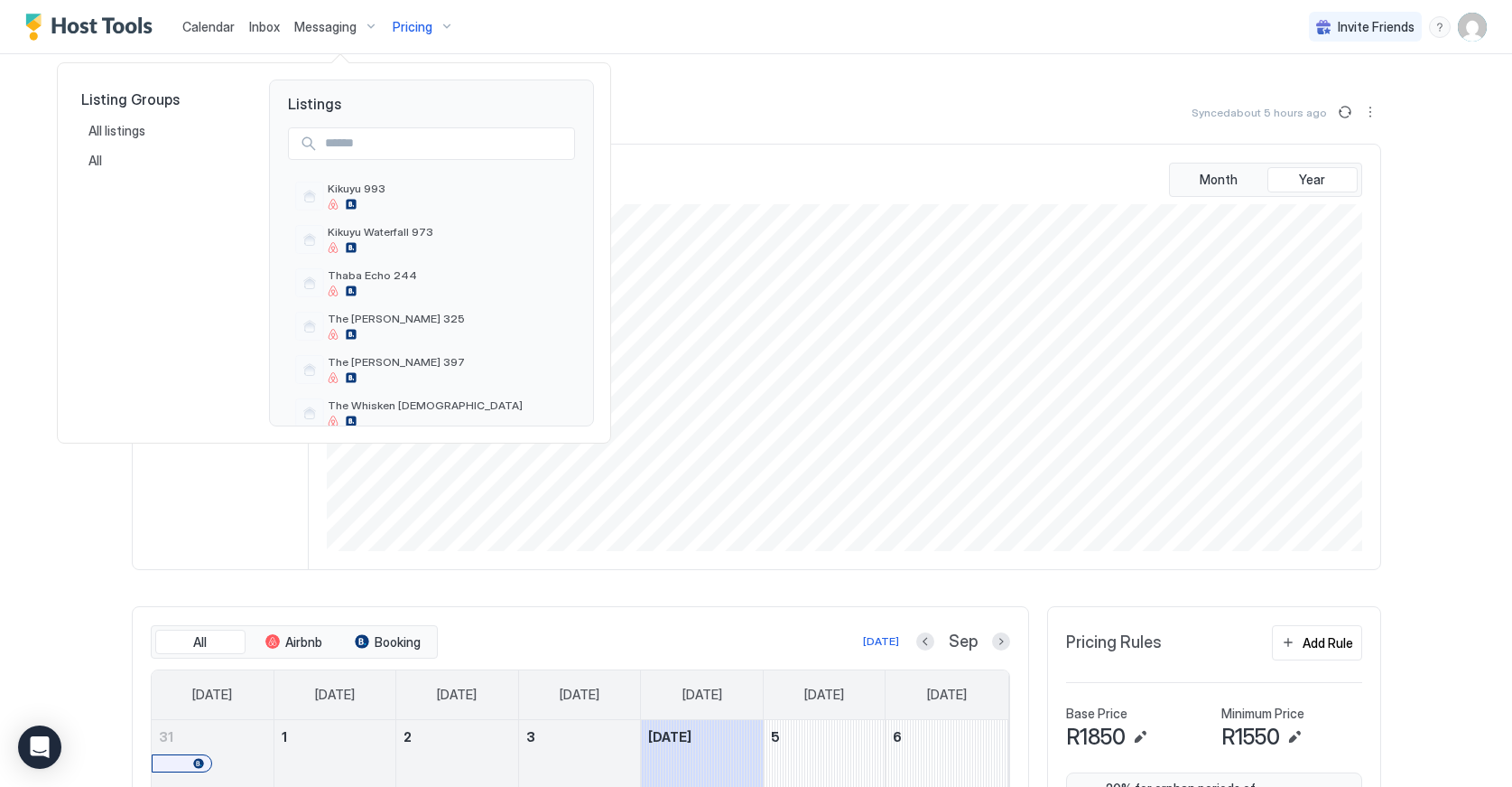
click at [192, 35] on div at bounding box center [756, 393] width 1512 height 787
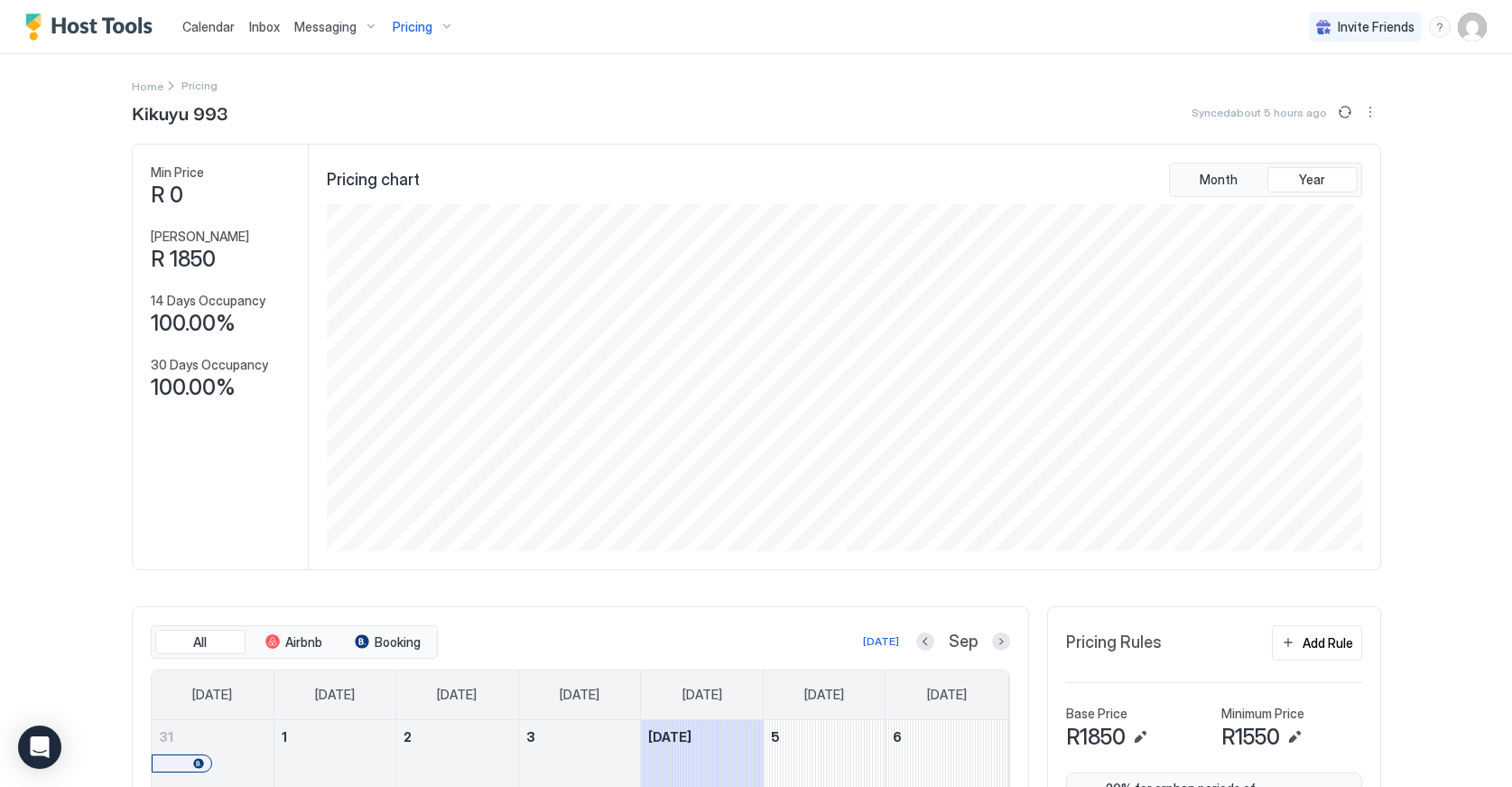
click at [197, 29] on span "Calendar" at bounding box center [209, 27] width 52 height 15
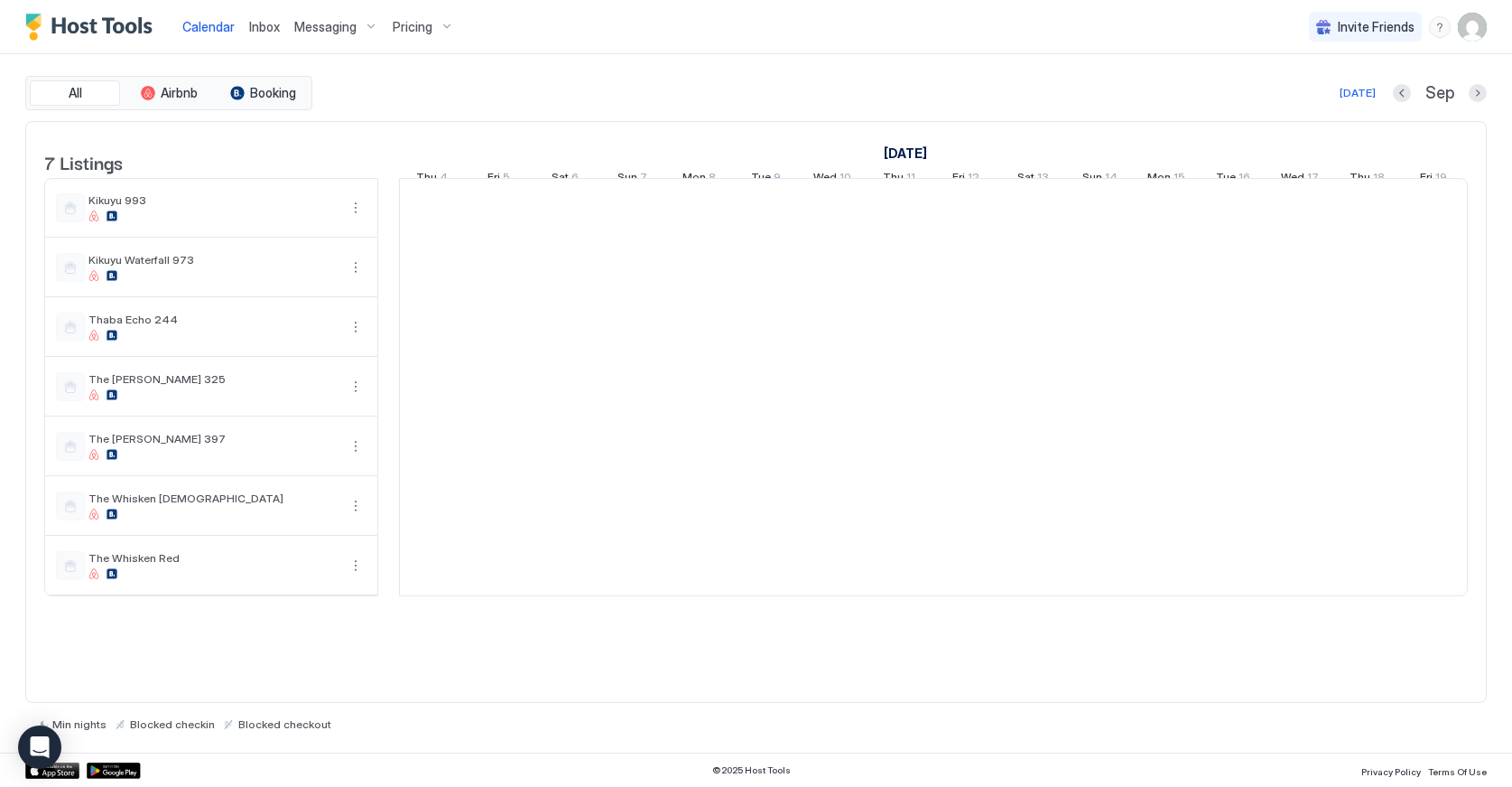
scroll to position [0, 1003]
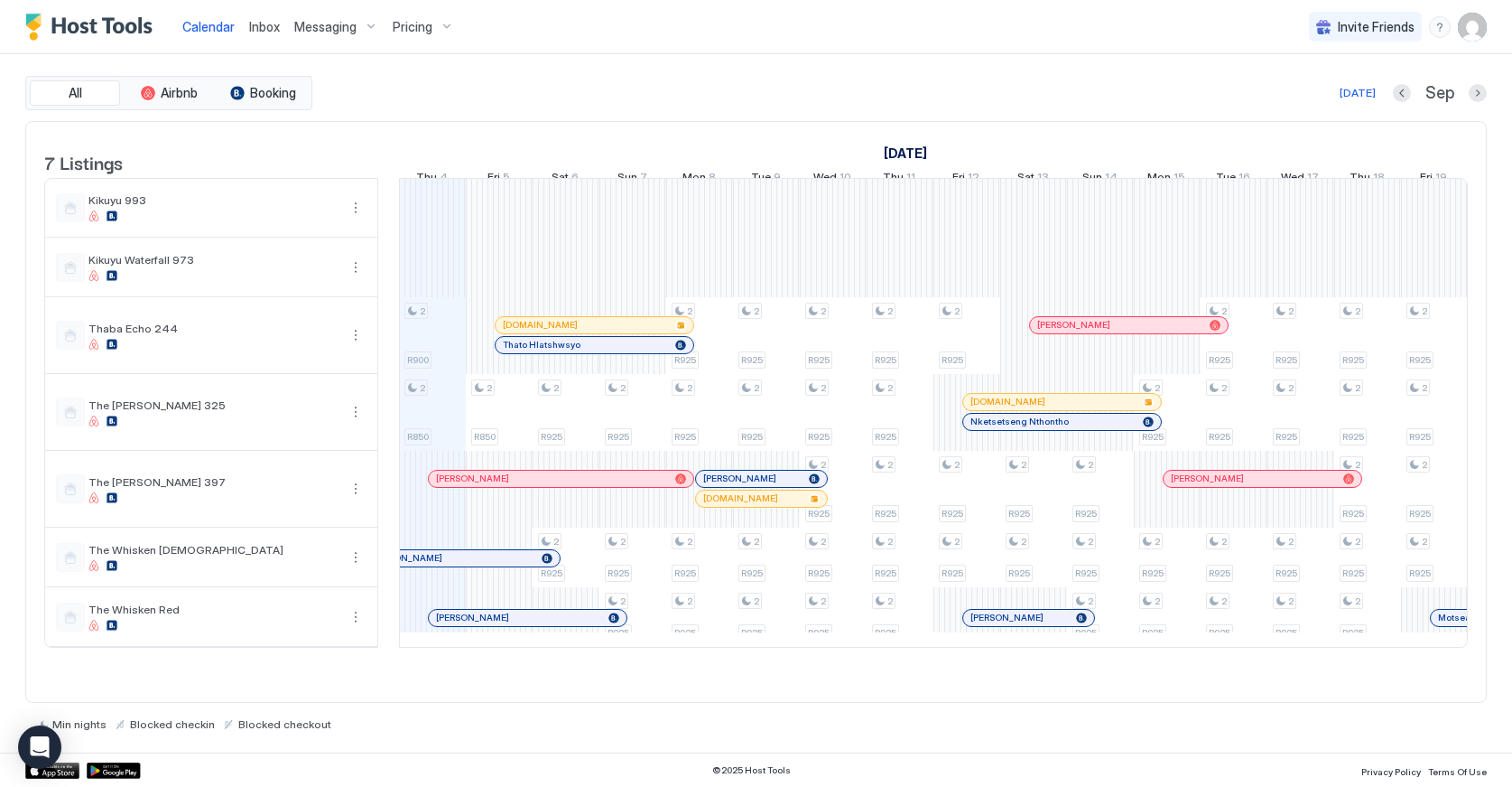
click at [1474, 36] on img "User profile" at bounding box center [1472, 27] width 29 height 29
click at [1326, 108] on div "Settings" at bounding box center [1372, 101] width 230 height 32
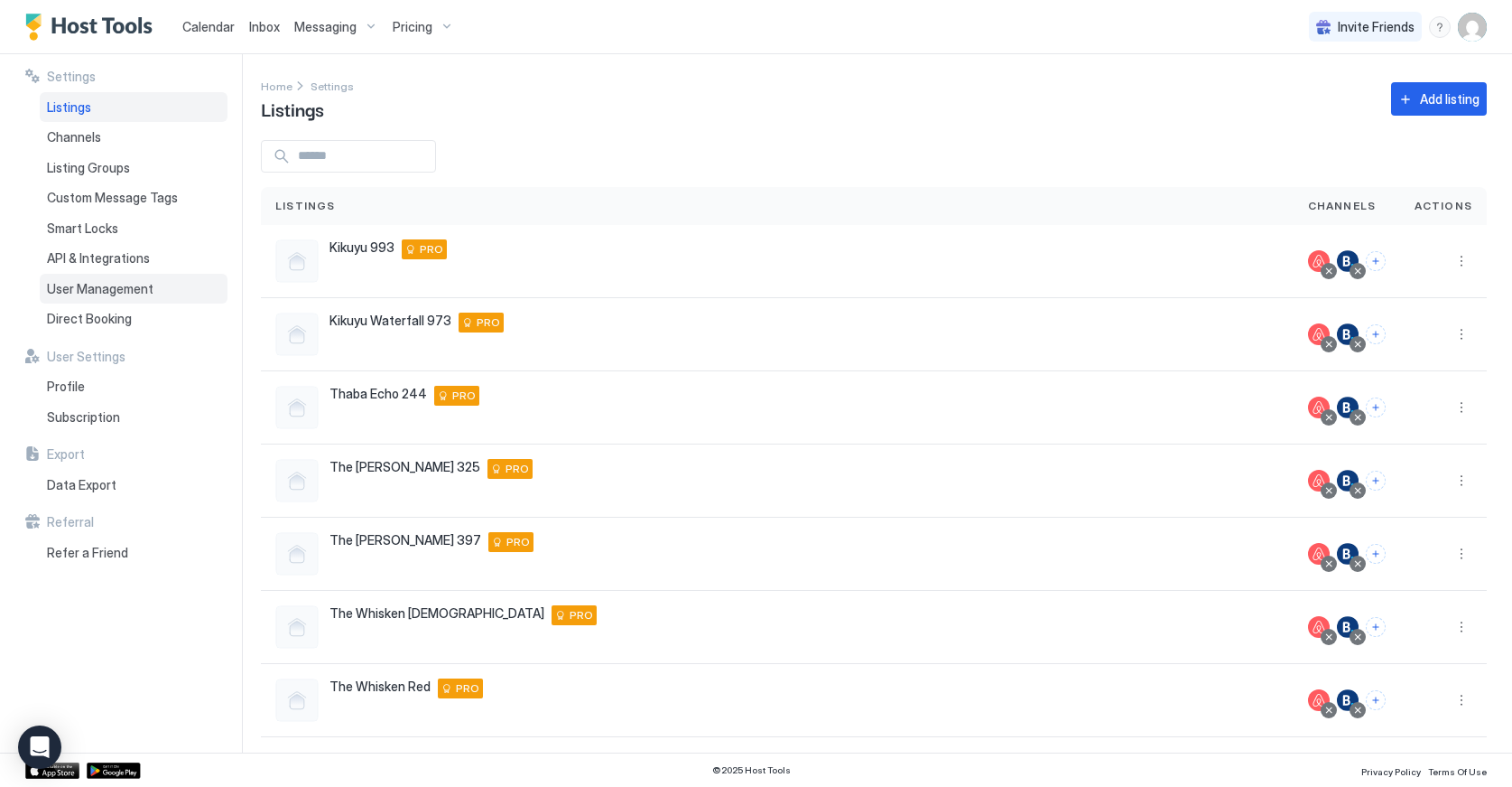
click at [102, 295] on div "User Management" at bounding box center [133, 289] width 188 height 31
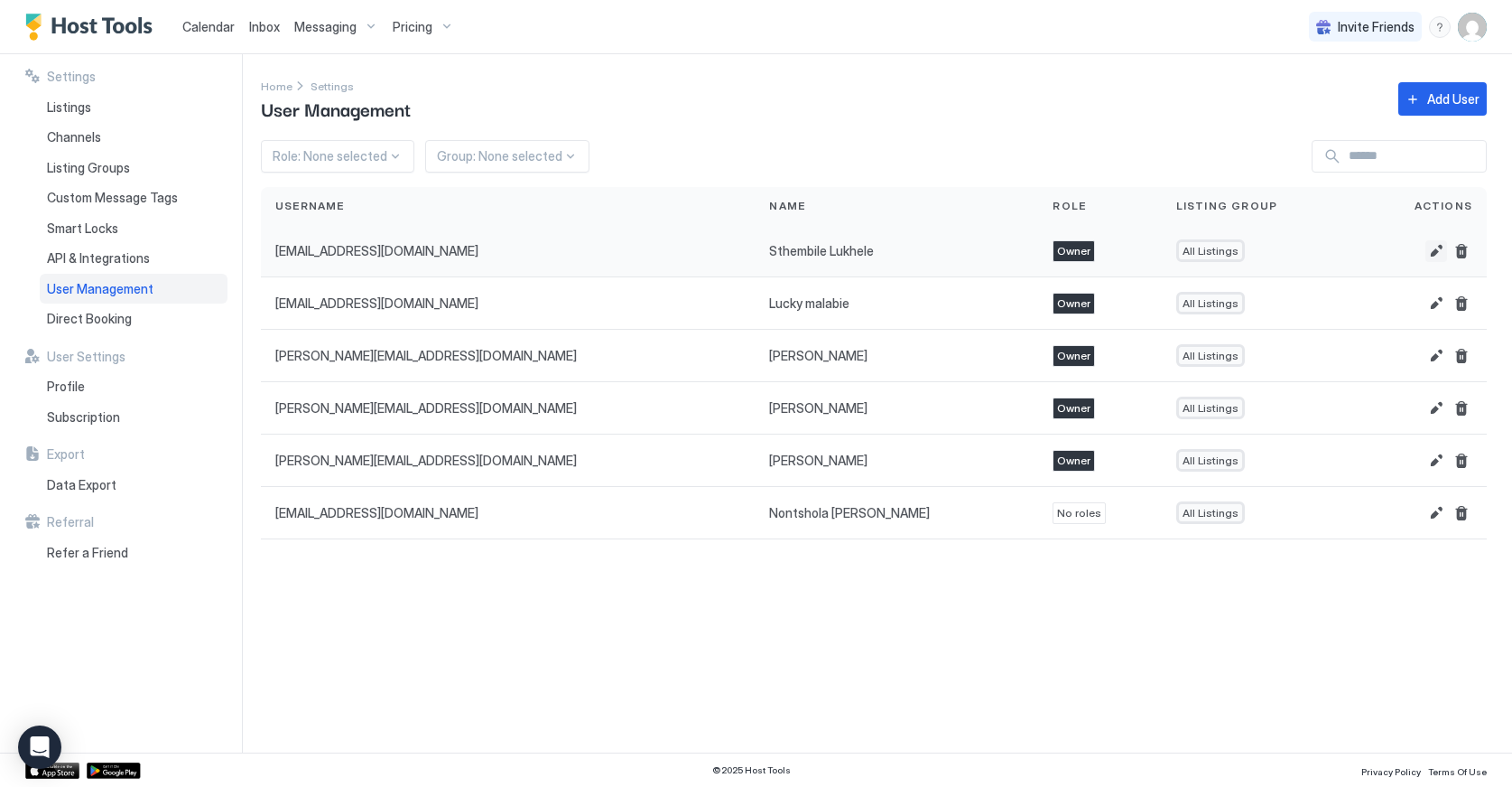
click at [1433, 250] on button "Edit" at bounding box center [1437, 251] width 21 height 21
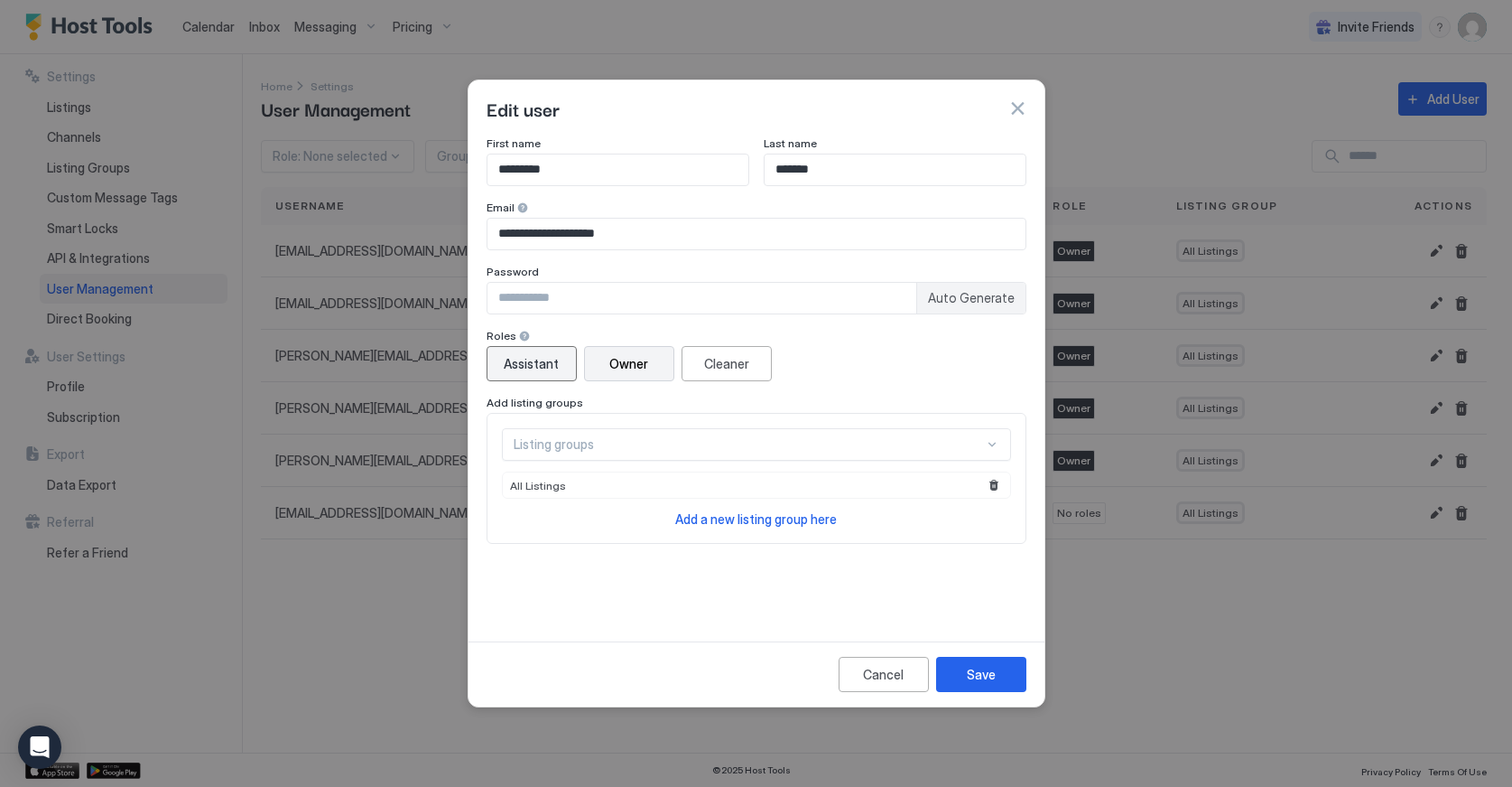
click at [512, 364] on div "Assistant" at bounding box center [531, 364] width 55 height 19
click at [643, 444] on div "Listing groups" at bounding box center [748, 444] width 470 height 16
click at [637, 552] on div "**********" at bounding box center [756, 376] width 540 height 480
click at [1006, 676] on button "Save" at bounding box center [982, 674] width 91 height 35
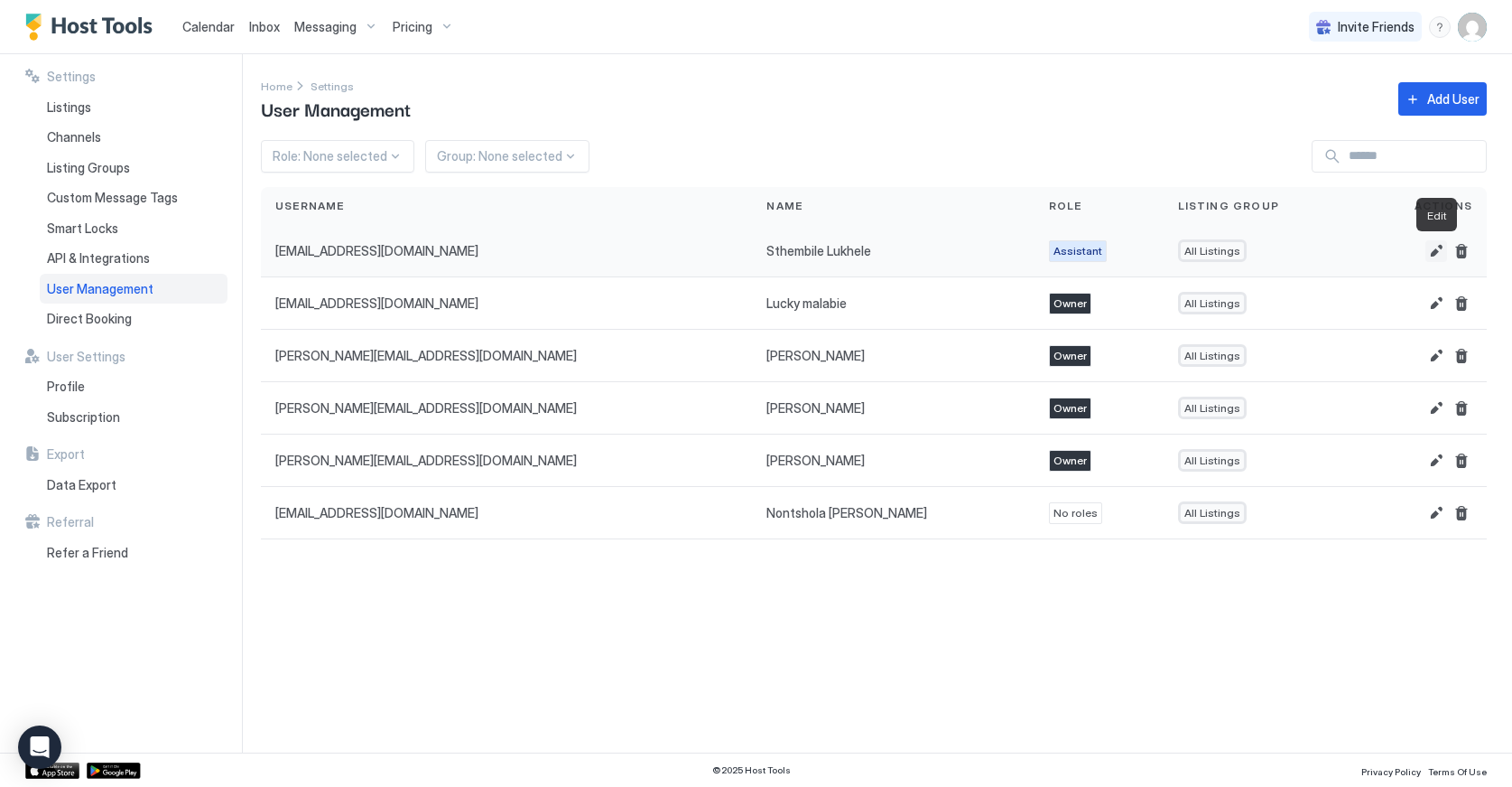
click at [1428, 248] on button "Edit" at bounding box center [1437, 251] width 21 height 21
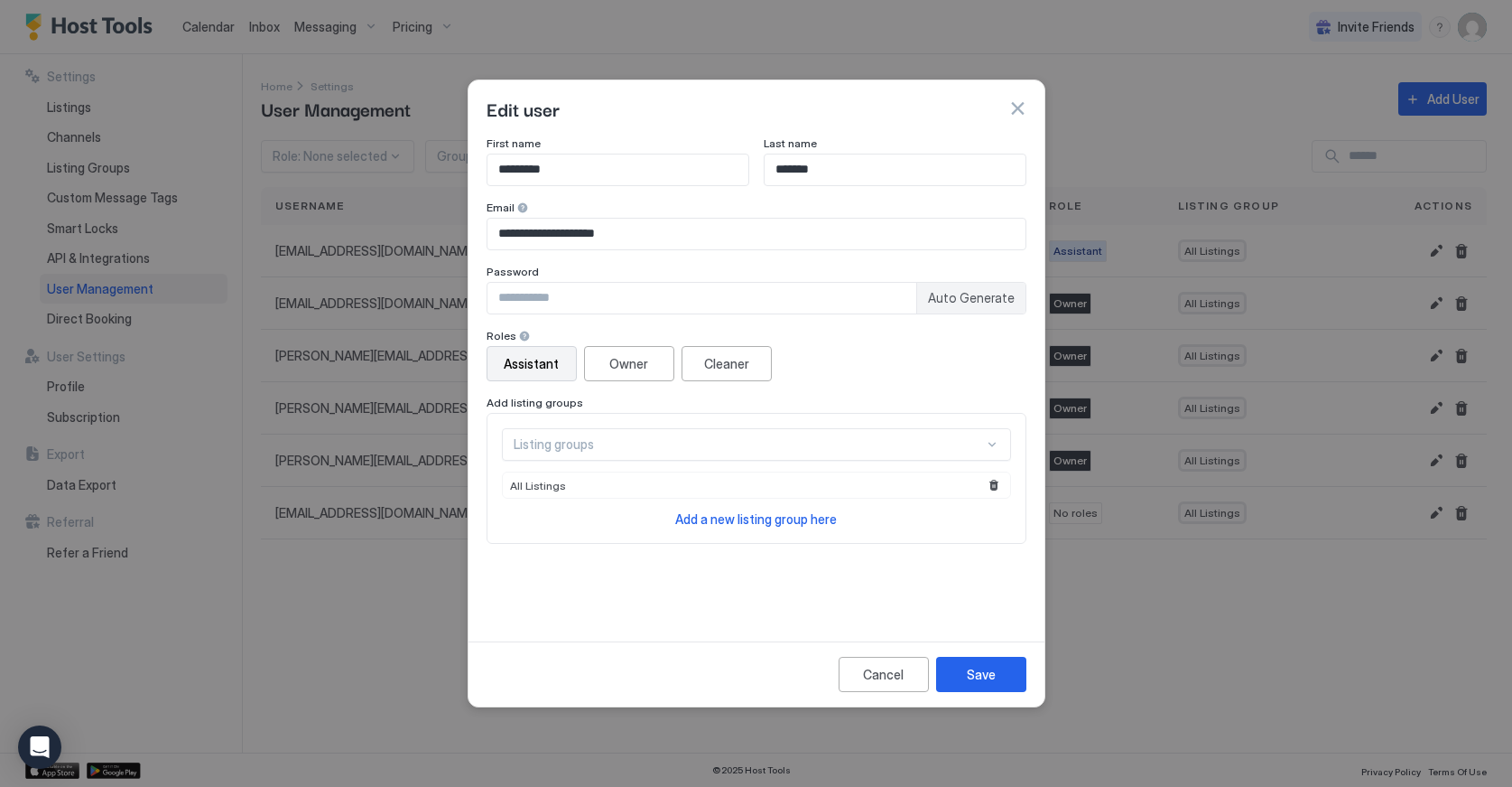
click at [1024, 110] on button "button" at bounding box center [1018, 108] width 18 height 18
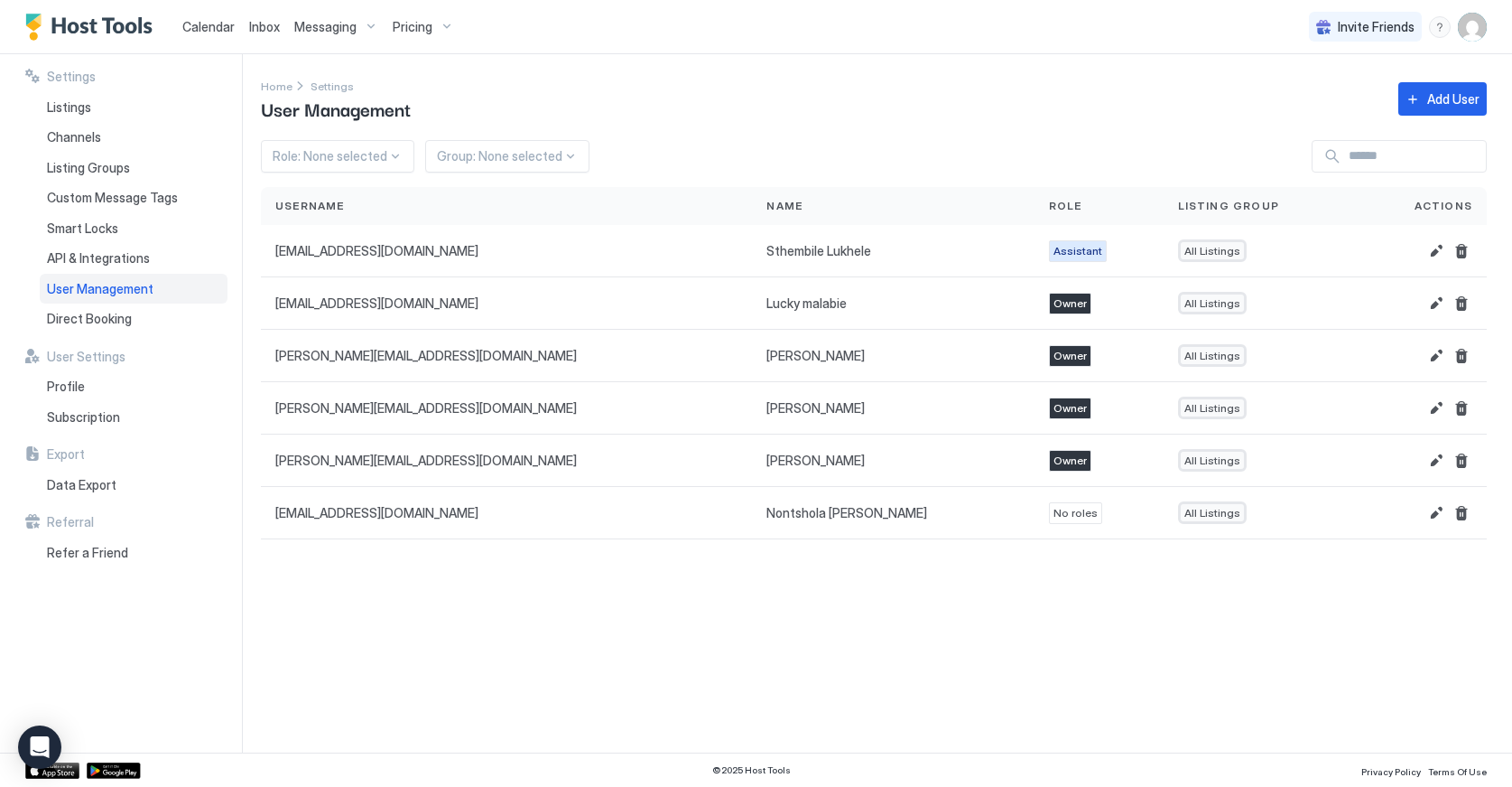
click at [949, 698] on div "Settings Home Settings User Management Add User Role: None selected Group: None…" at bounding box center [886, 403] width 1251 height 698
click at [70, 250] on span "API & Integrations" at bounding box center [98, 258] width 103 height 16
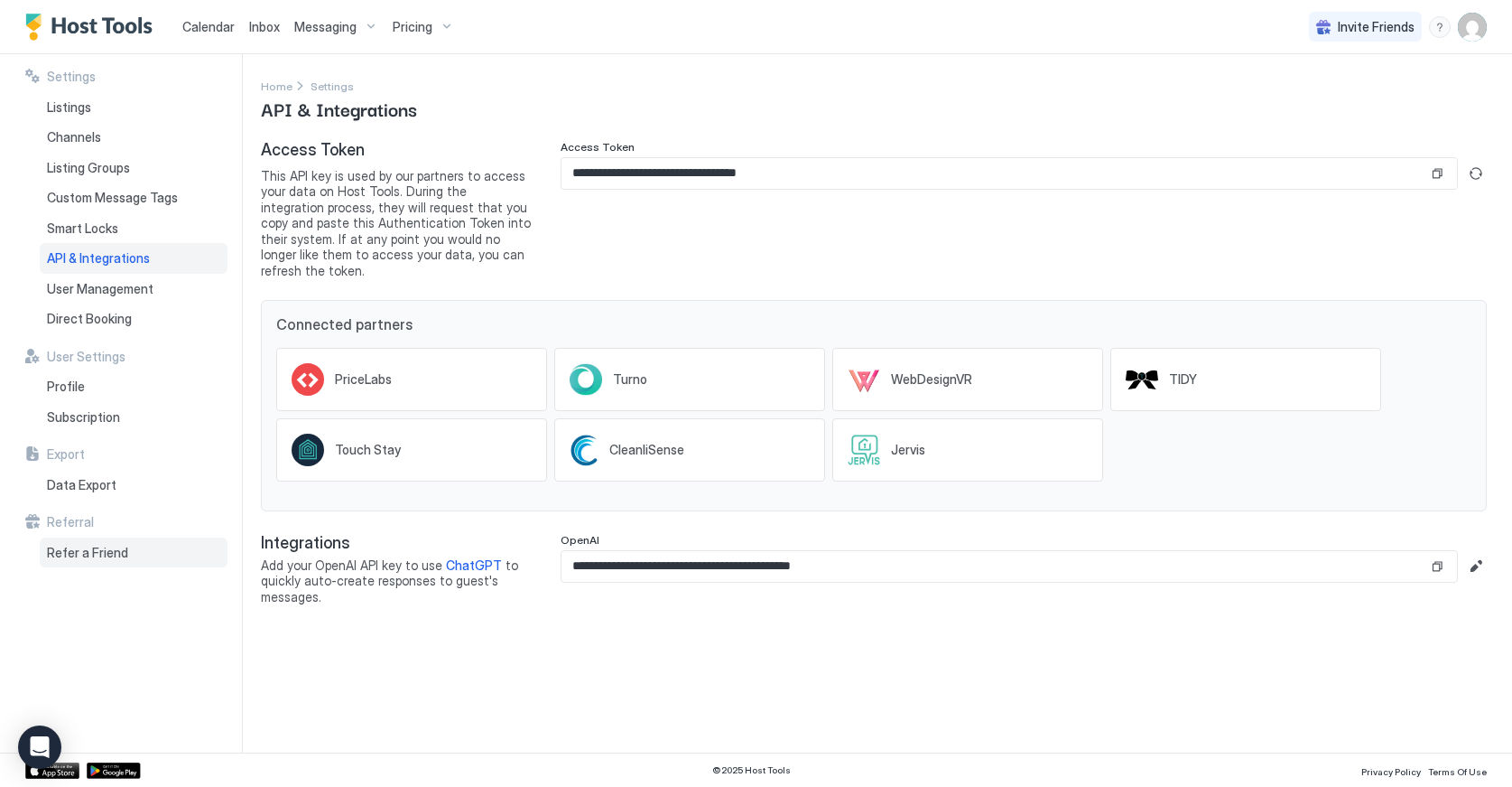
click at [126, 537] on div "Refer a Friend" at bounding box center [133, 552] width 188 height 31
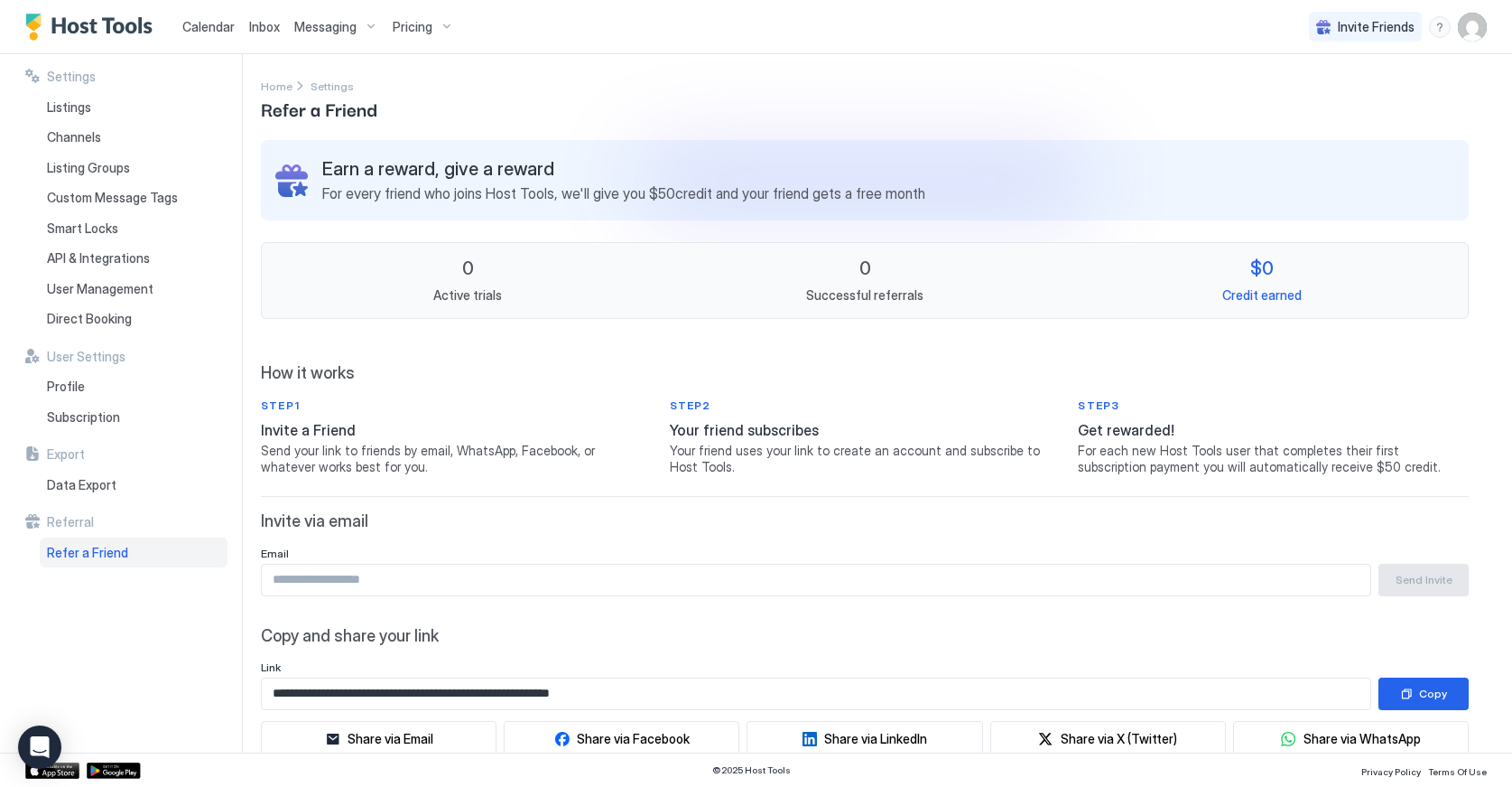
click at [74, 14] on img "Host Tools Logo" at bounding box center [93, 27] width 135 height 27
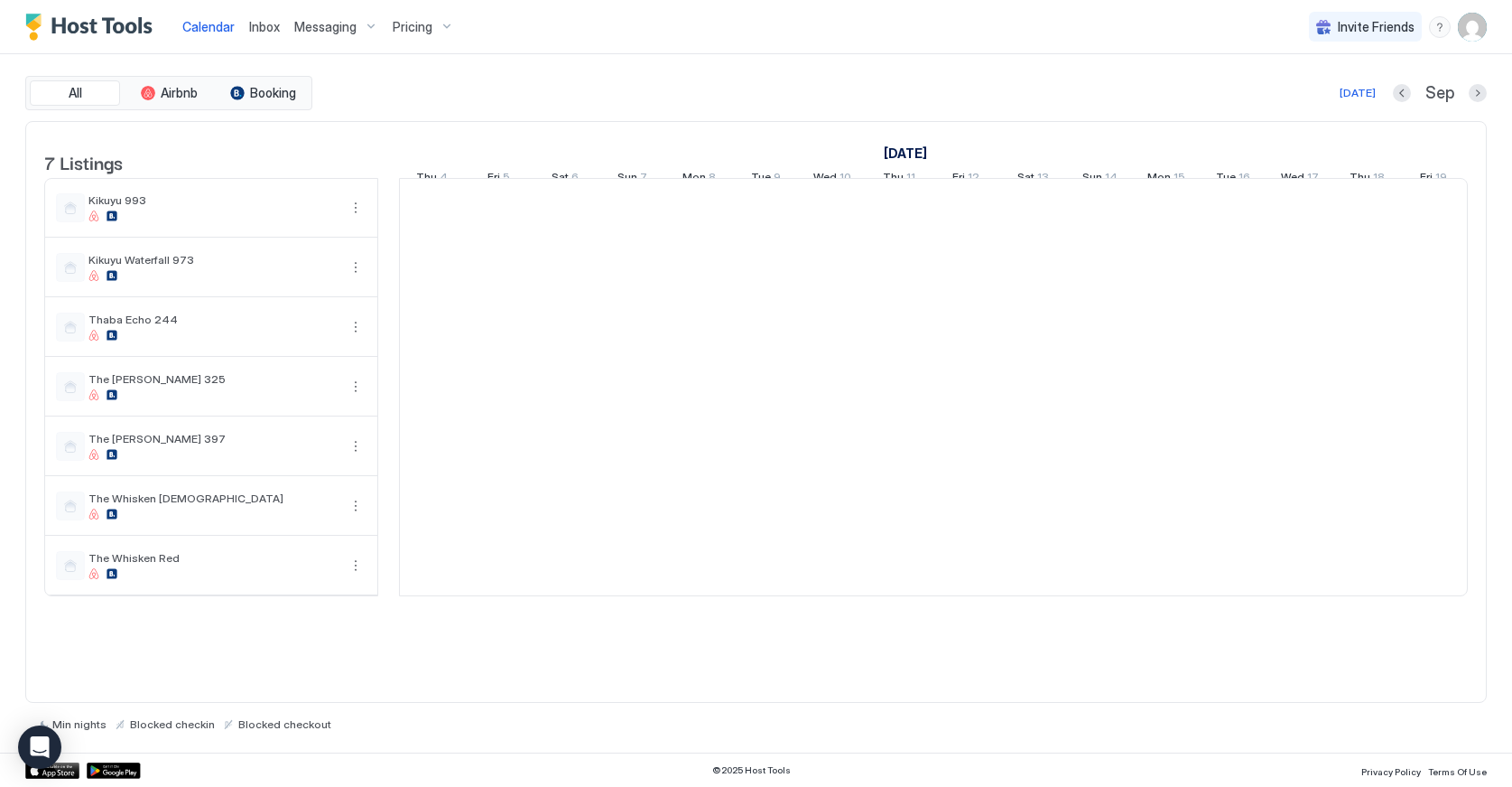
scroll to position [0, 1003]
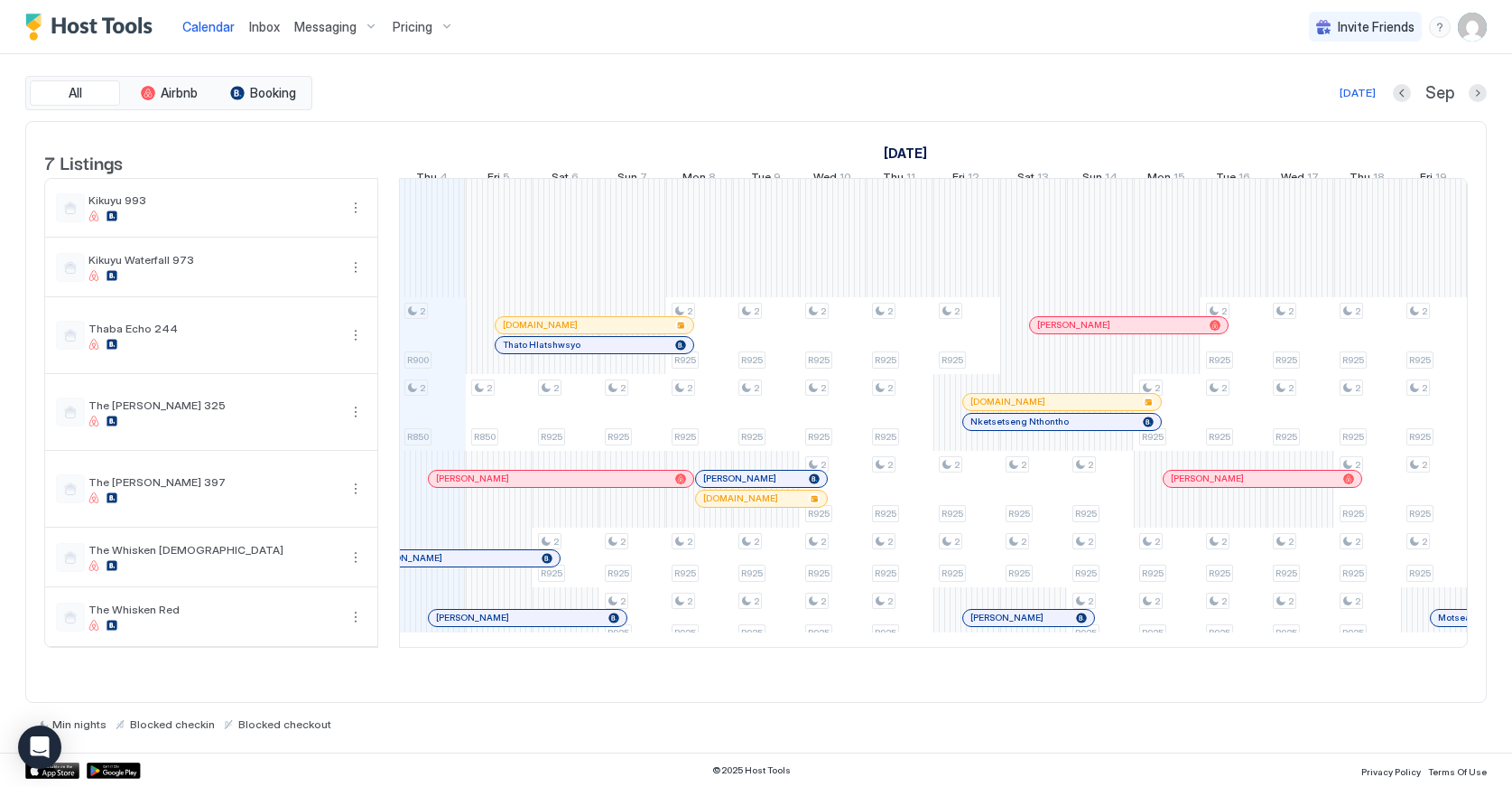
click at [482, 114] on div "All Airbnb Booking [DATE] [DATE] Listings [DATE] [DATE] [DATE] Wed 20 Thu 21 Fr…" at bounding box center [756, 404] width 1462 height 655
